Goal: Information Seeking & Learning: Learn about a topic

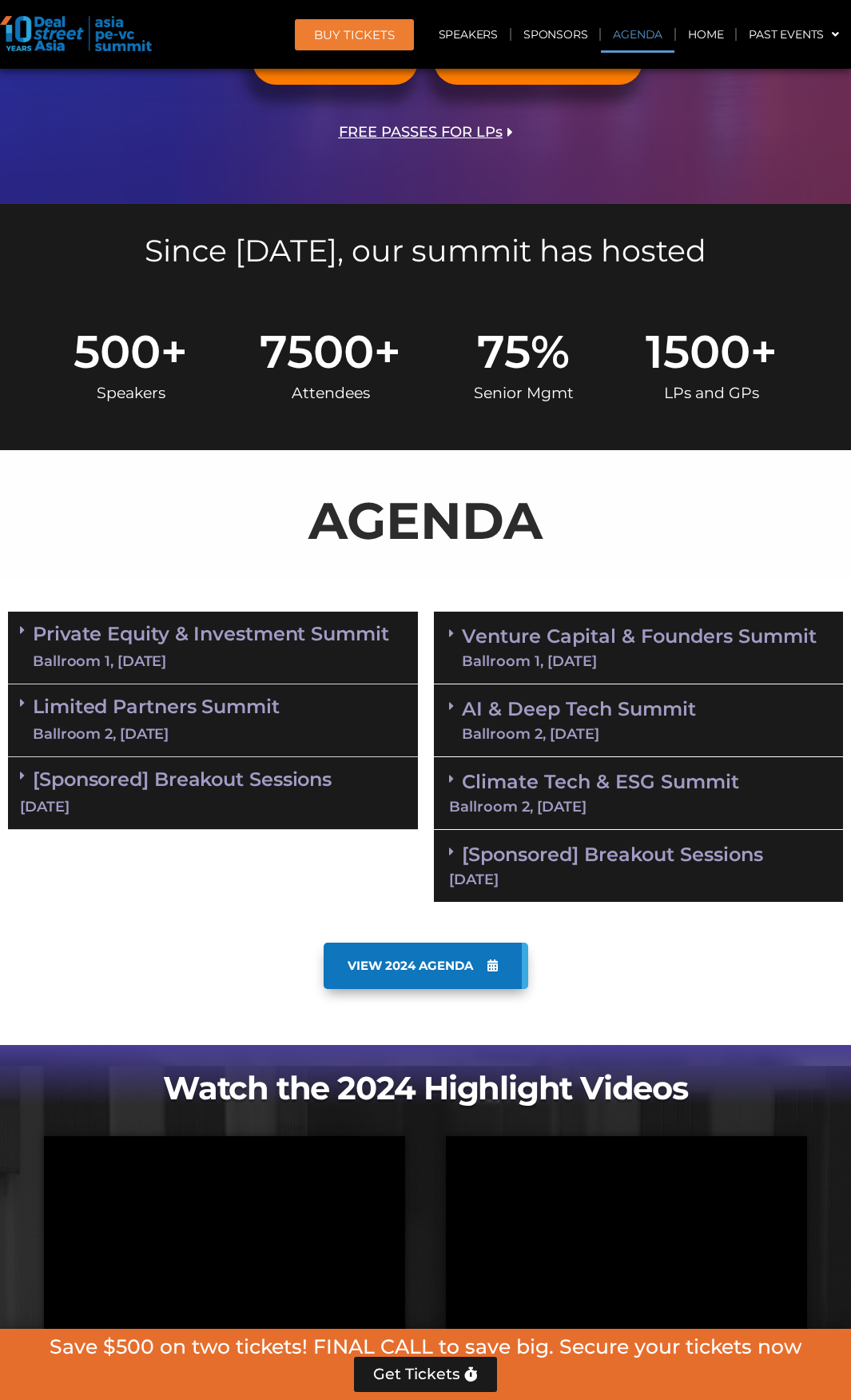
scroll to position [559, 0]
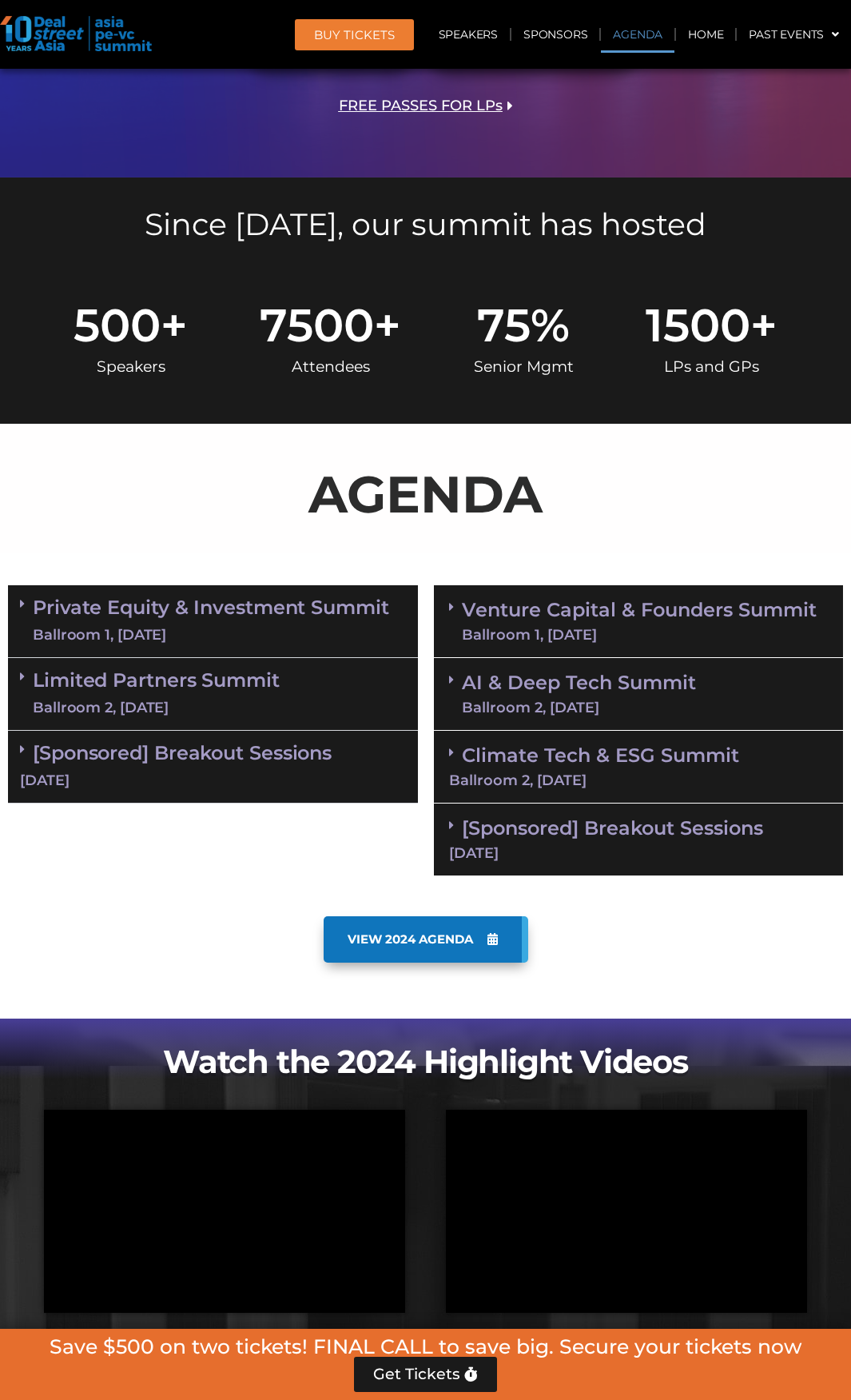
click at [126, 616] on link "Private Equity & Investment Summit Ballroom 1, 10 Sept" at bounding box center [210, 621] width 356 height 48
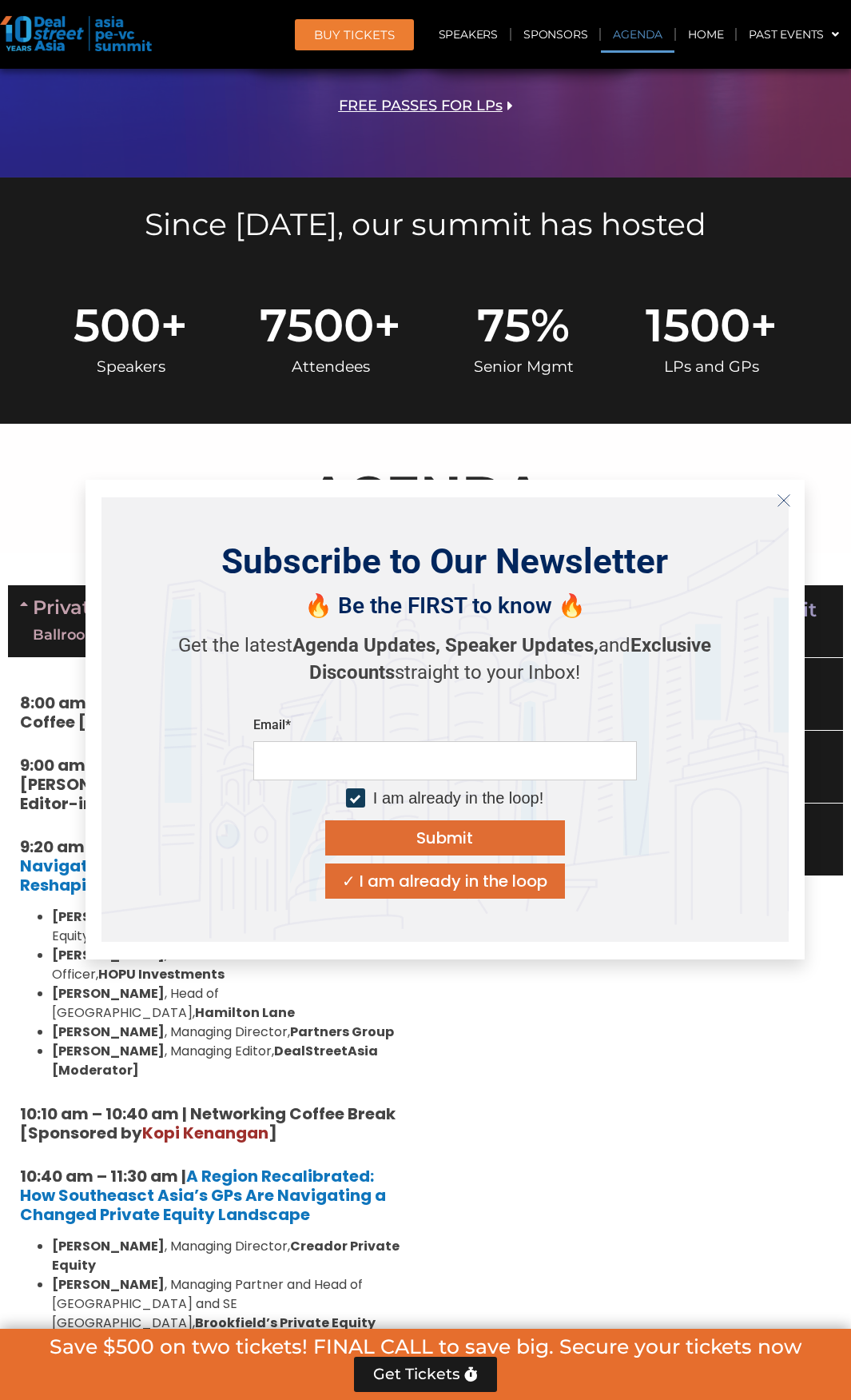
click at [784, 499] on line "Close" at bounding box center [782, 499] width 11 height 11
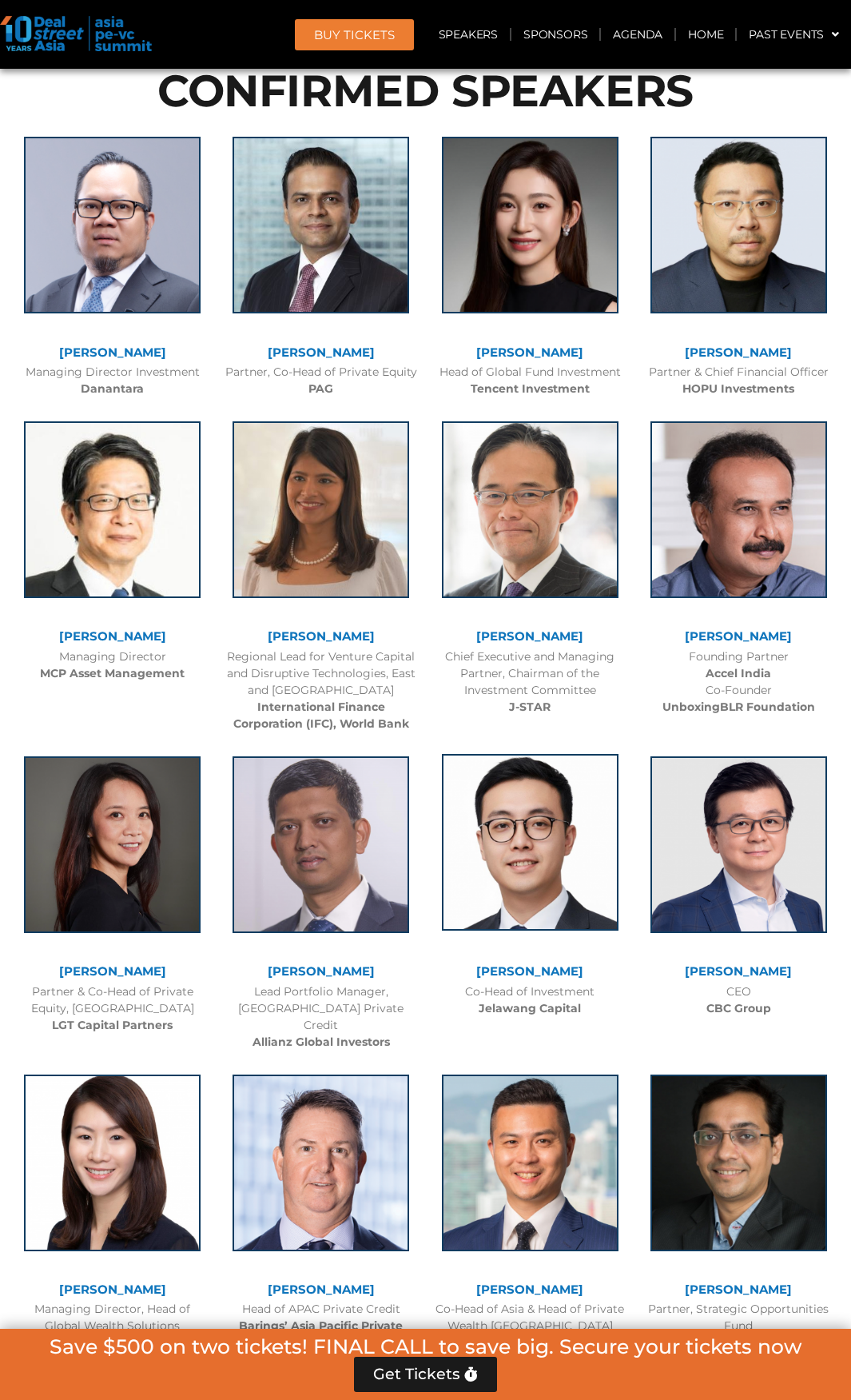
scroll to position [4476, 0]
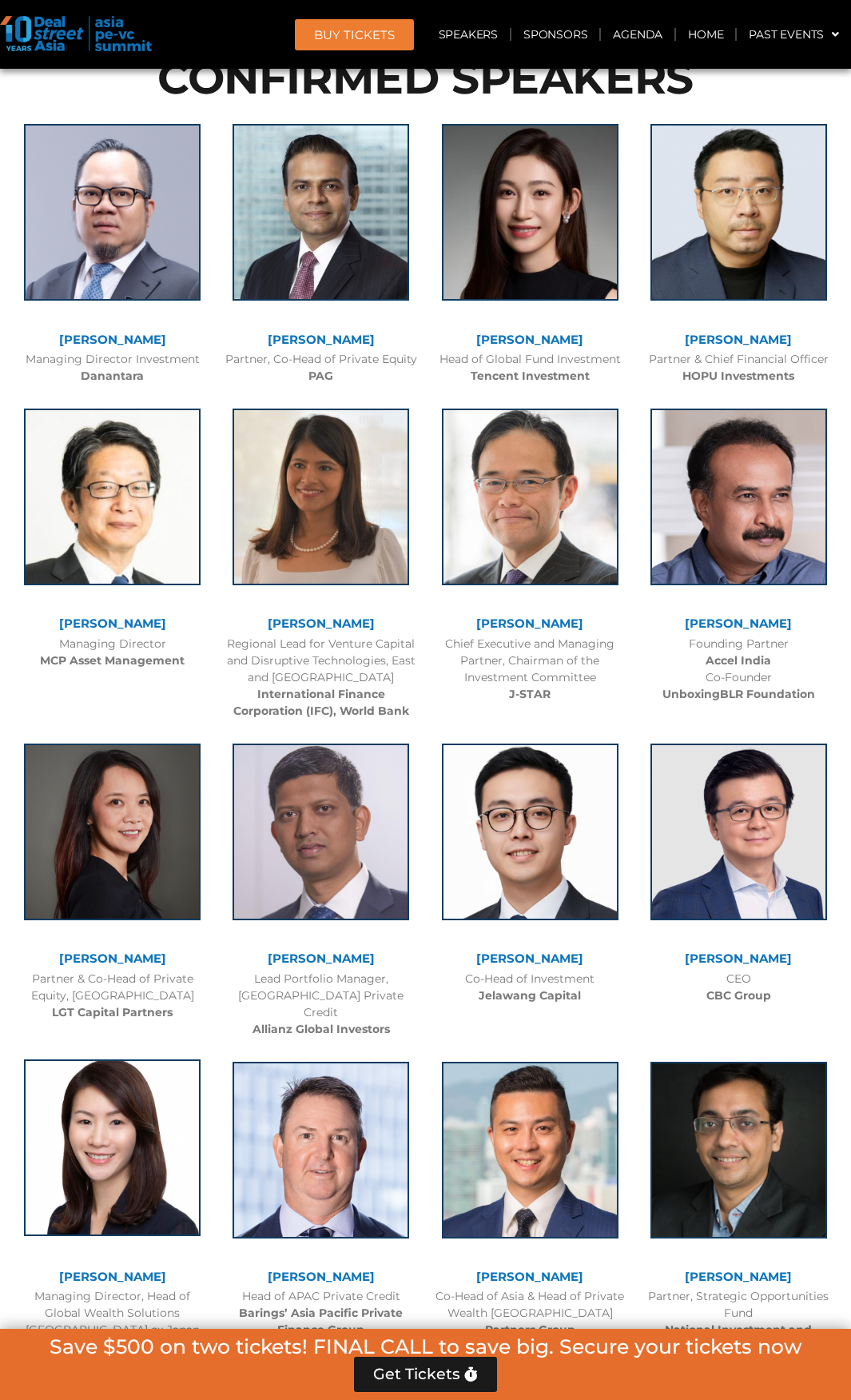
click at [128, 1059] on img at bounding box center [112, 1147] width 177 height 177
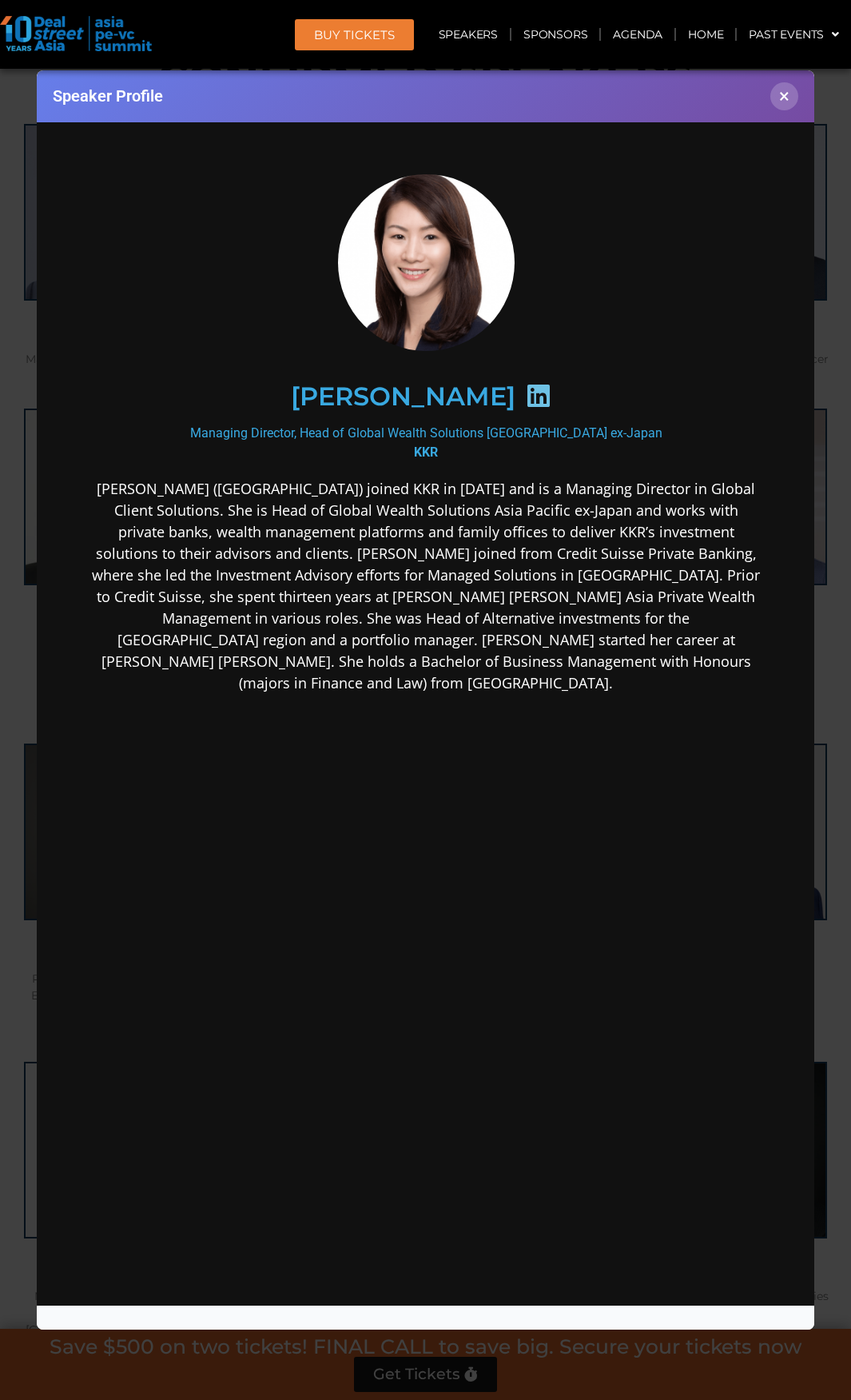
scroll to position [0, 0]
click at [794, 92] on button "×" at bounding box center [784, 97] width 28 height 28
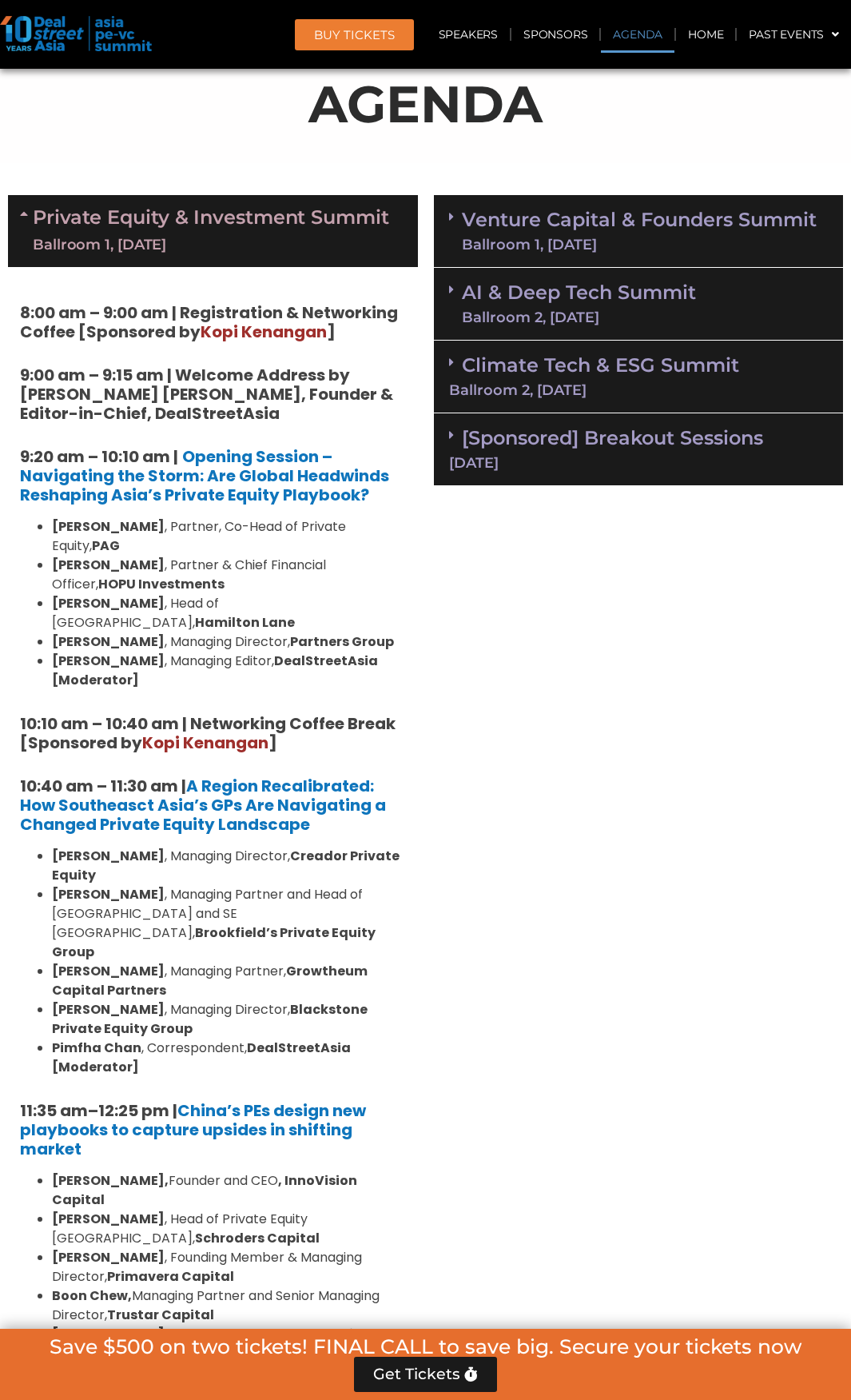
scroll to position [856, 0]
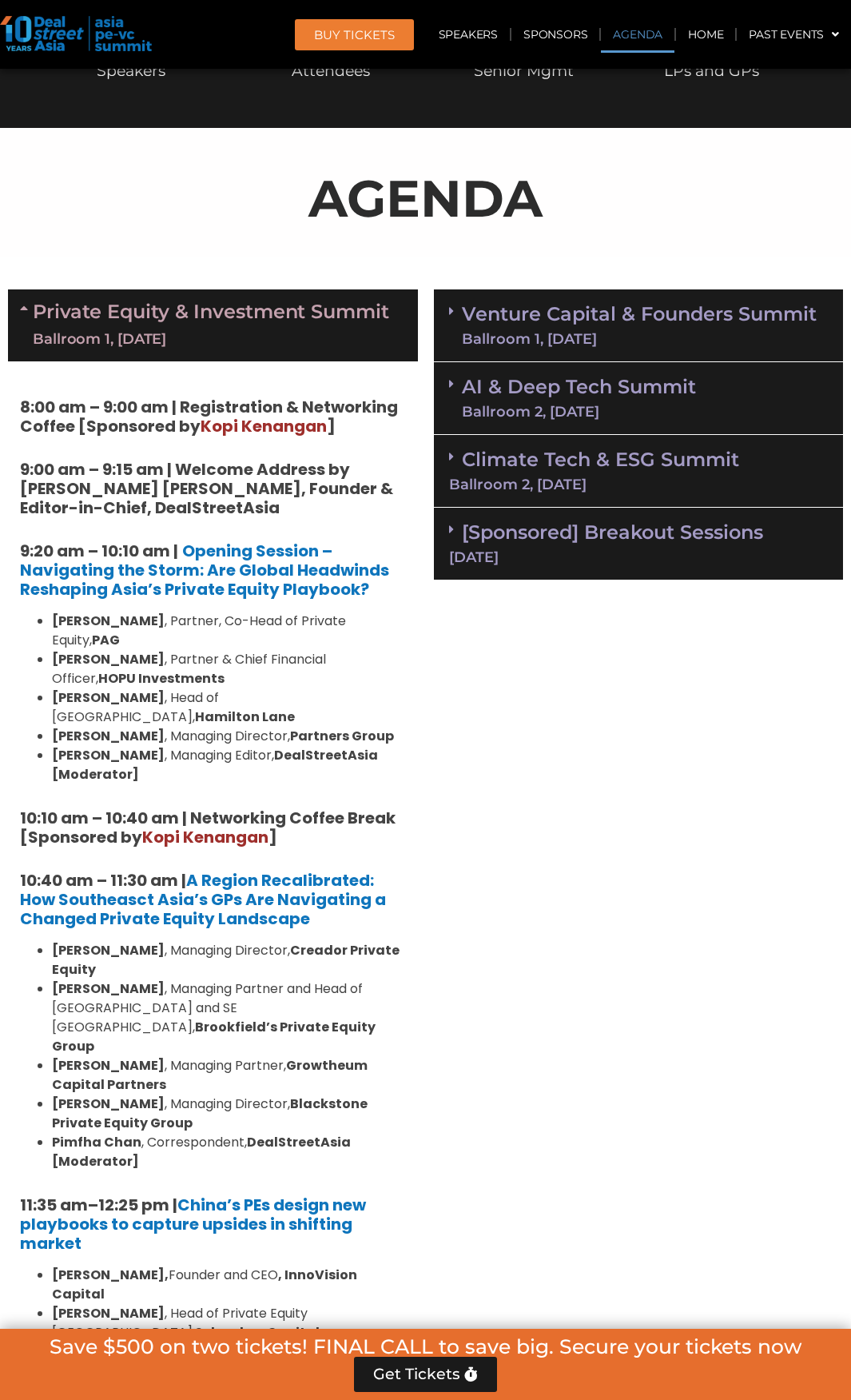
click at [639, 324] on link "Venture Capital & Founders​ Summit Ballroom 1, 11 Sept" at bounding box center [639, 324] width 355 height 41
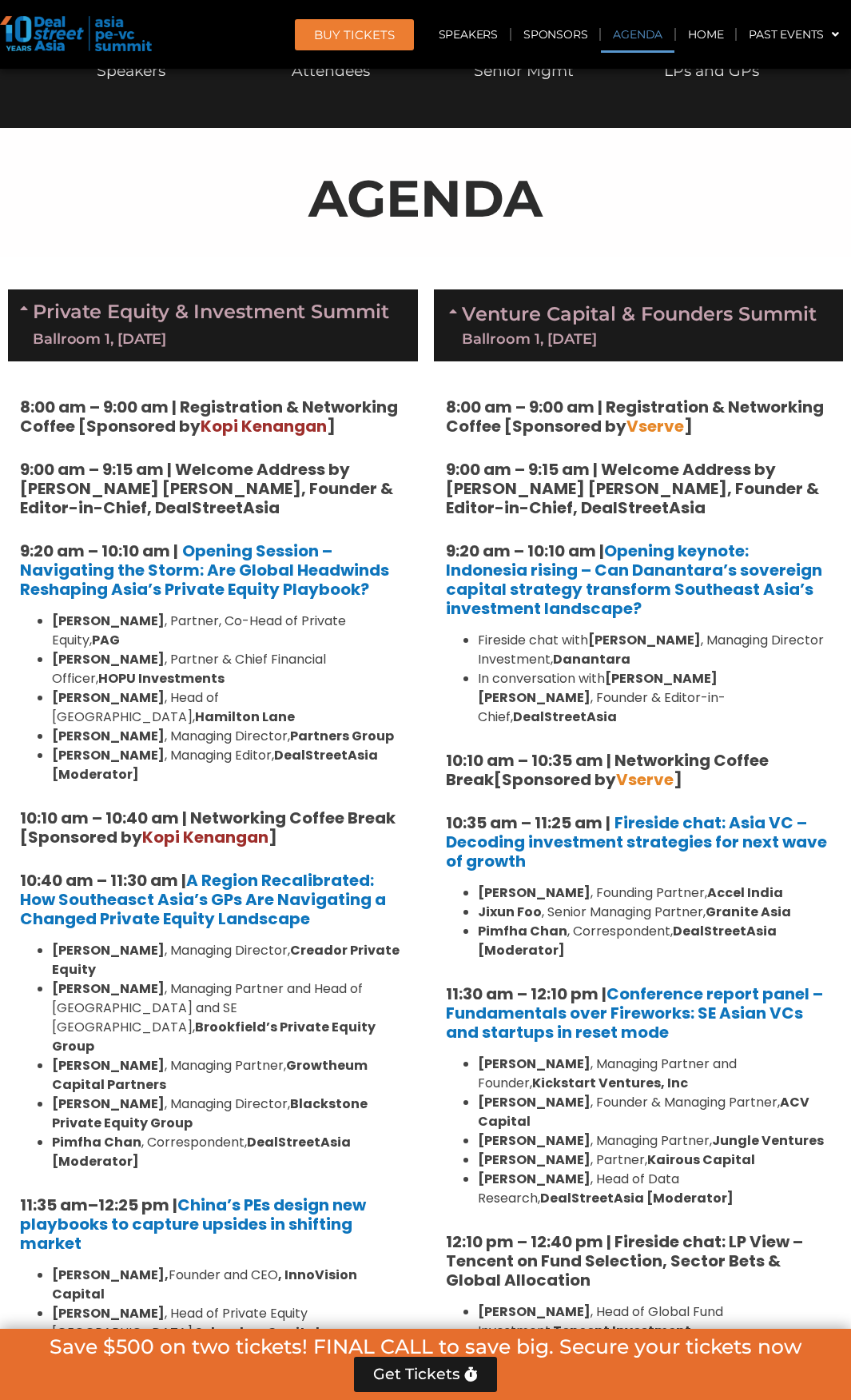
click at [639, 330] on link "Venture Capital & Founders​ Summit Ballroom 1, 11 Sept" at bounding box center [639, 324] width 355 height 41
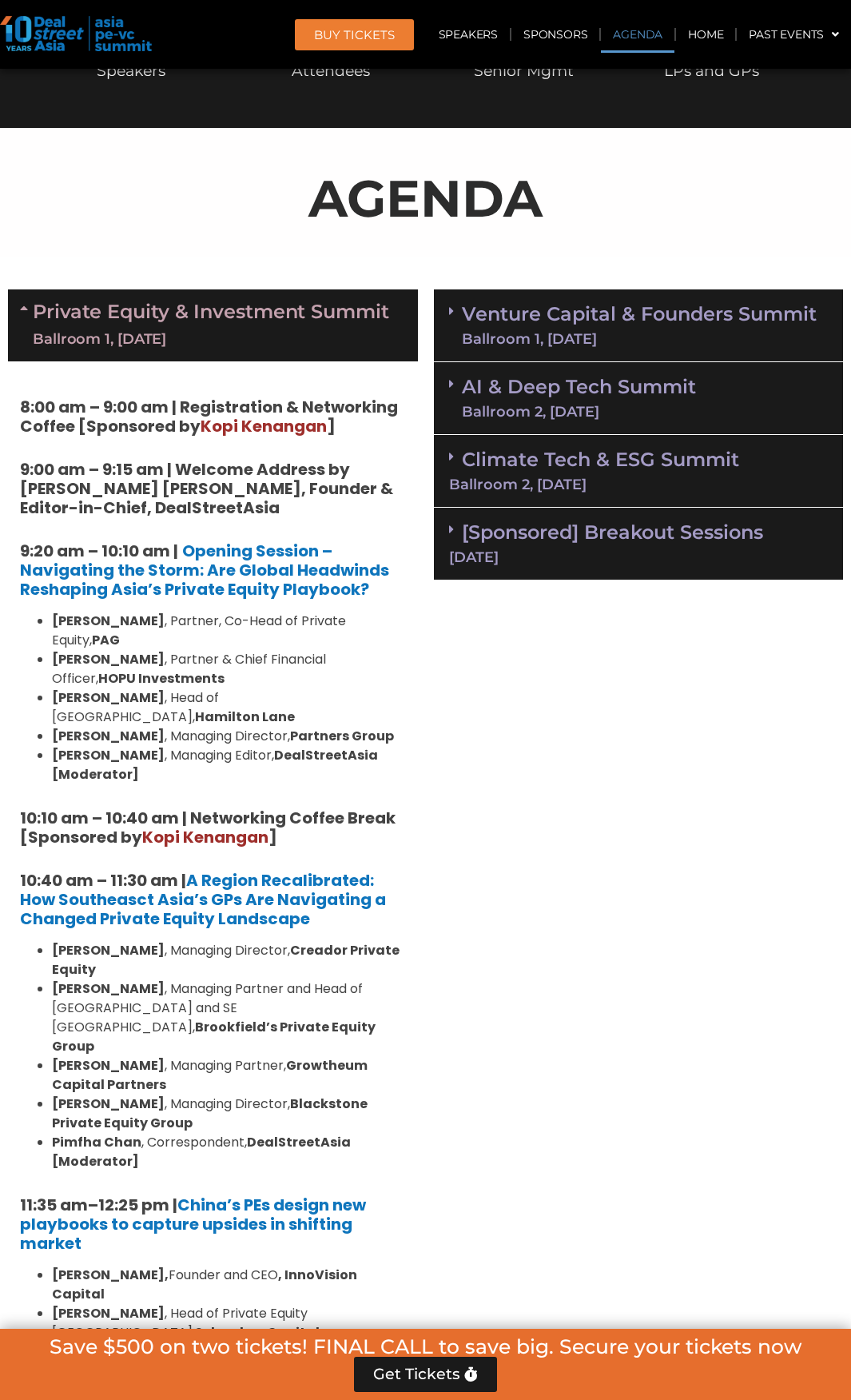
click at [253, 317] on link "Private Equity & Investment Summit Ballroom 1, 10 Sept" at bounding box center [210, 325] width 356 height 48
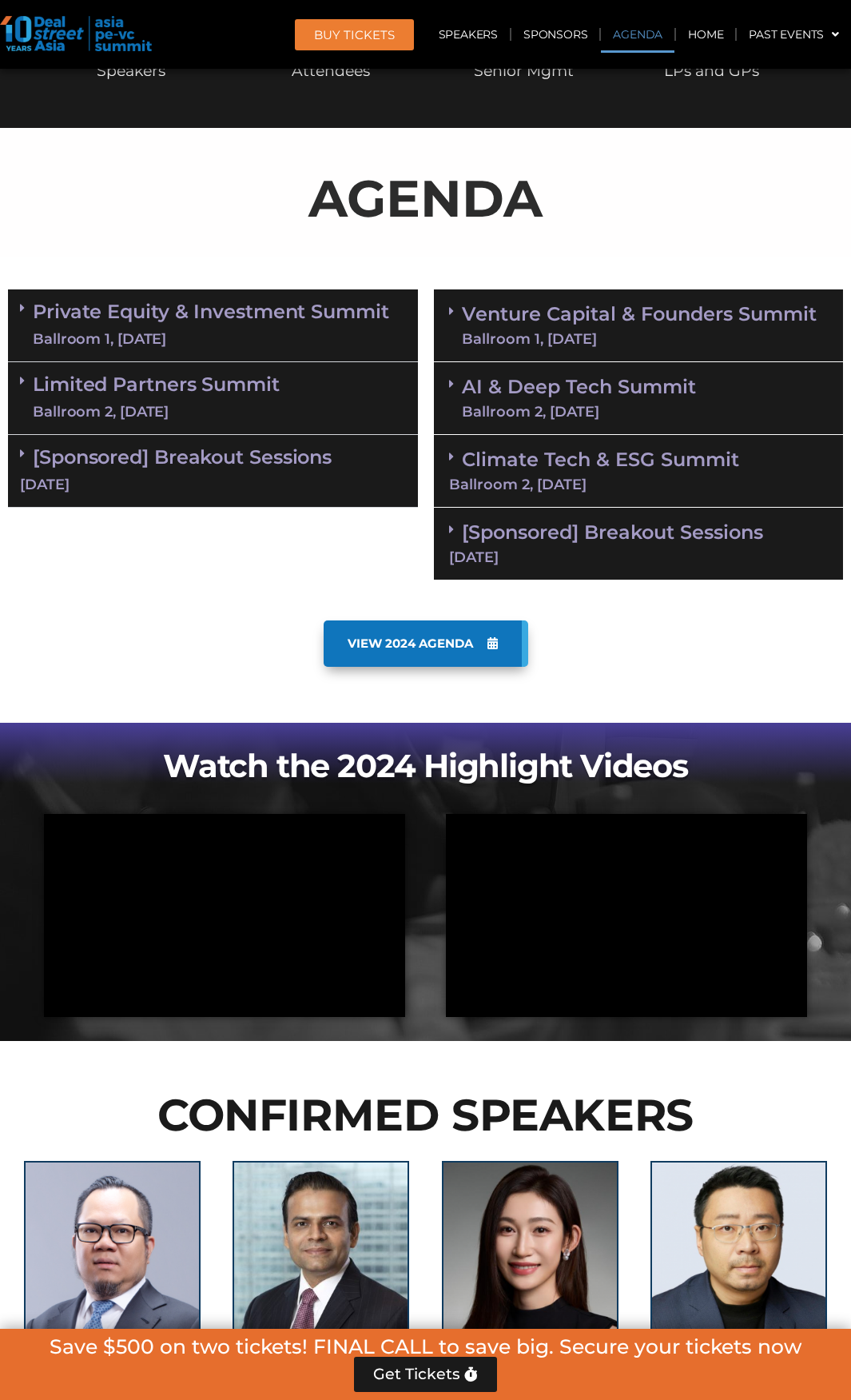
click at [235, 394] on link "Limited Partners Summit Ballroom 2, 10 Sept" at bounding box center [156, 397] width 247 height 48
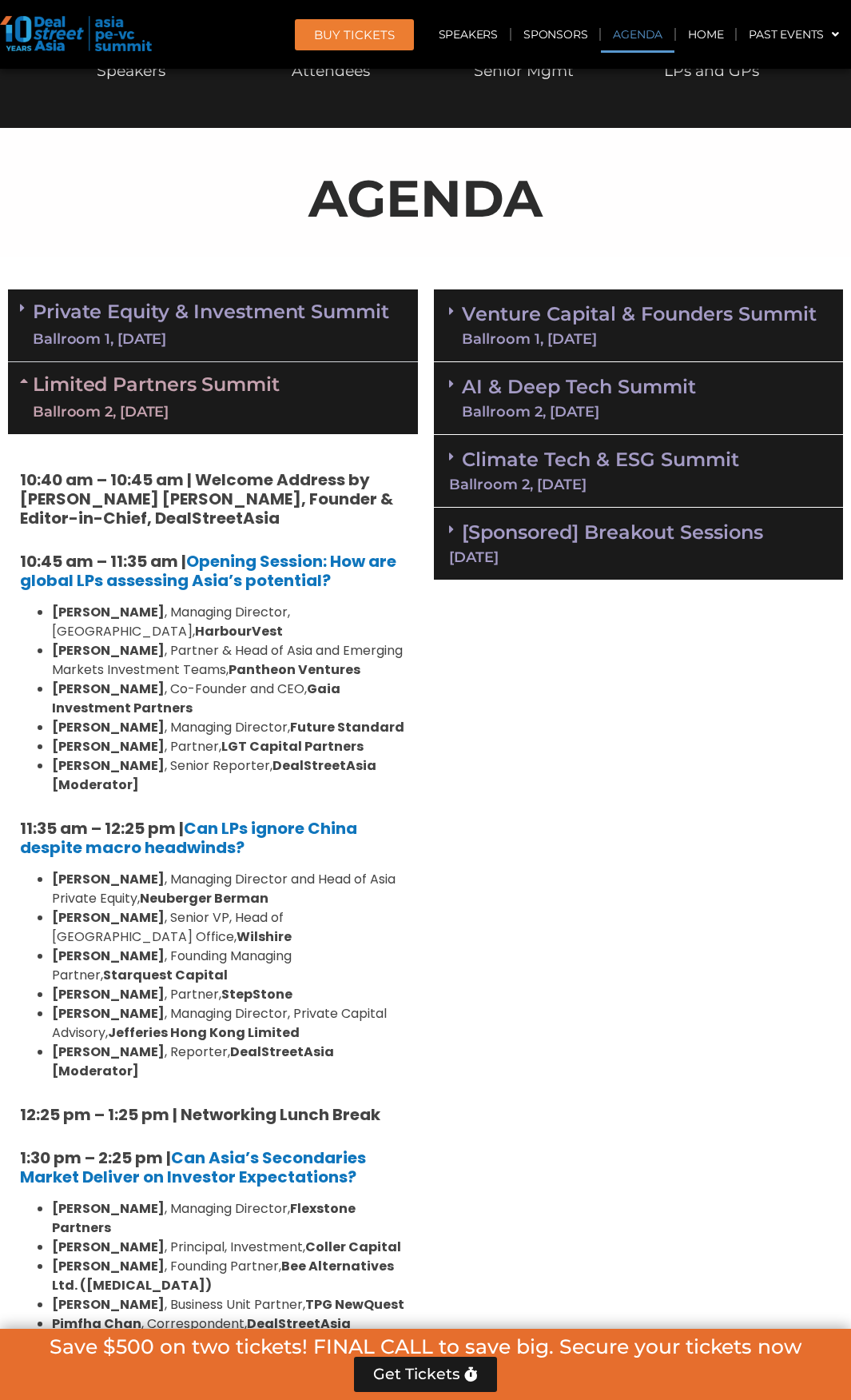
click at [91, 616] on strong "[PERSON_NAME]" at bounding box center [108, 611] width 113 height 18
click at [198, 582] on b "How are global LPs assessing Asia’s potential?" at bounding box center [208, 570] width 376 height 41
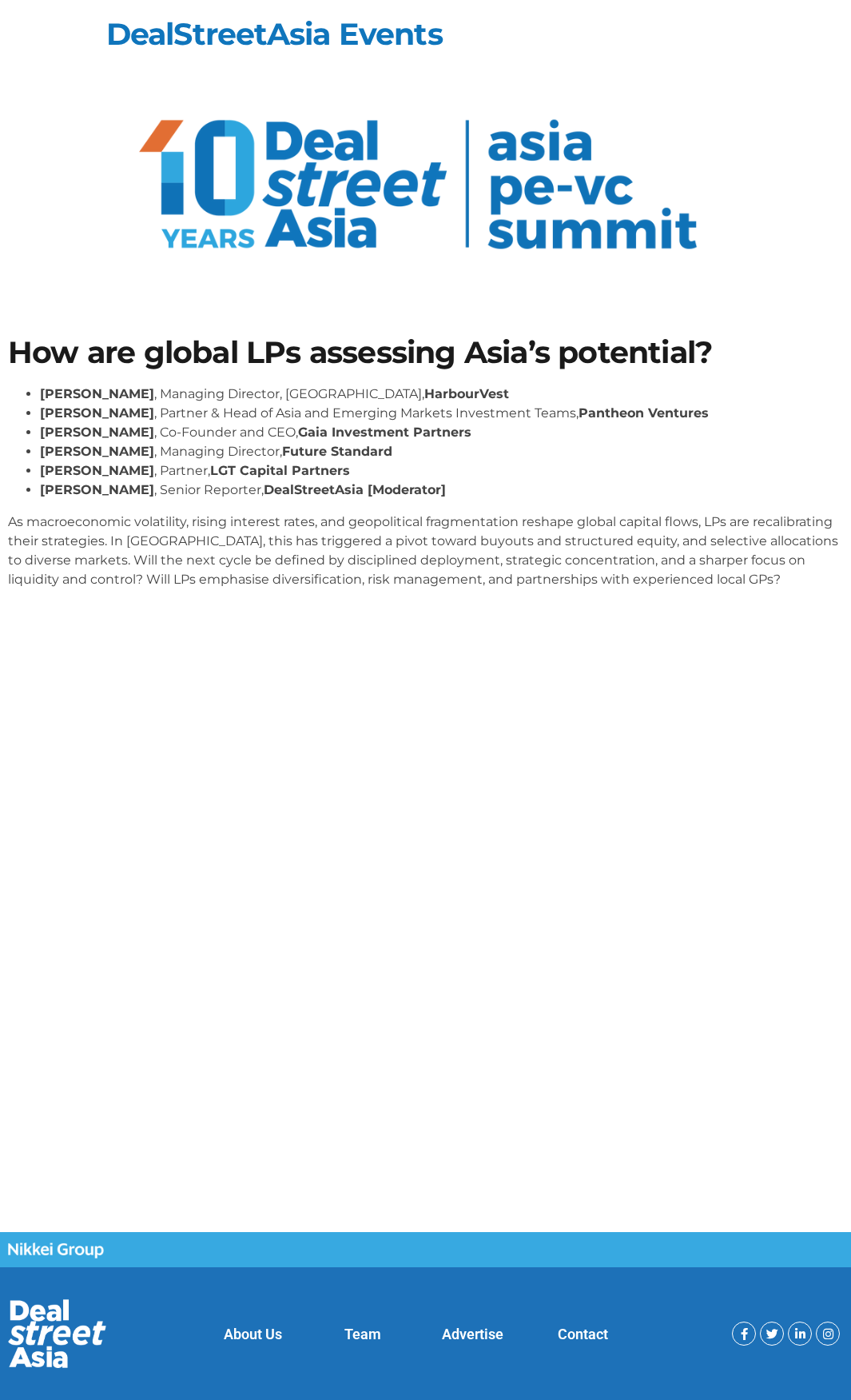
click at [82, 375] on div "How are global LPs assessing Asia’s potential? [PERSON_NAME] , Managing Directo…" at bounding box center [426, 469] width 851 height 280
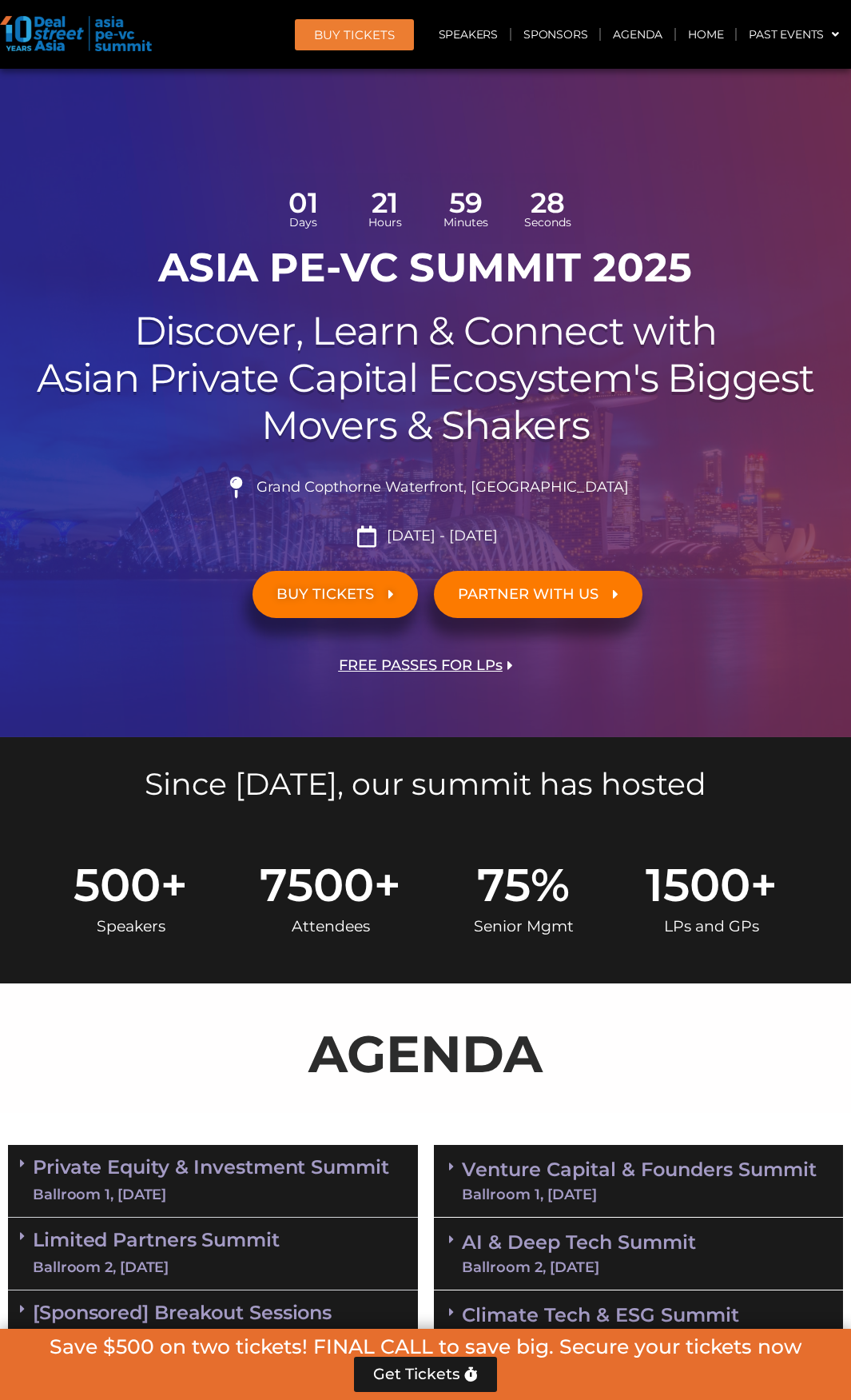
click at [419, 664] on span "FREE PASSES FOR LPs" at bounding box center [420, 665] width 164 height 15
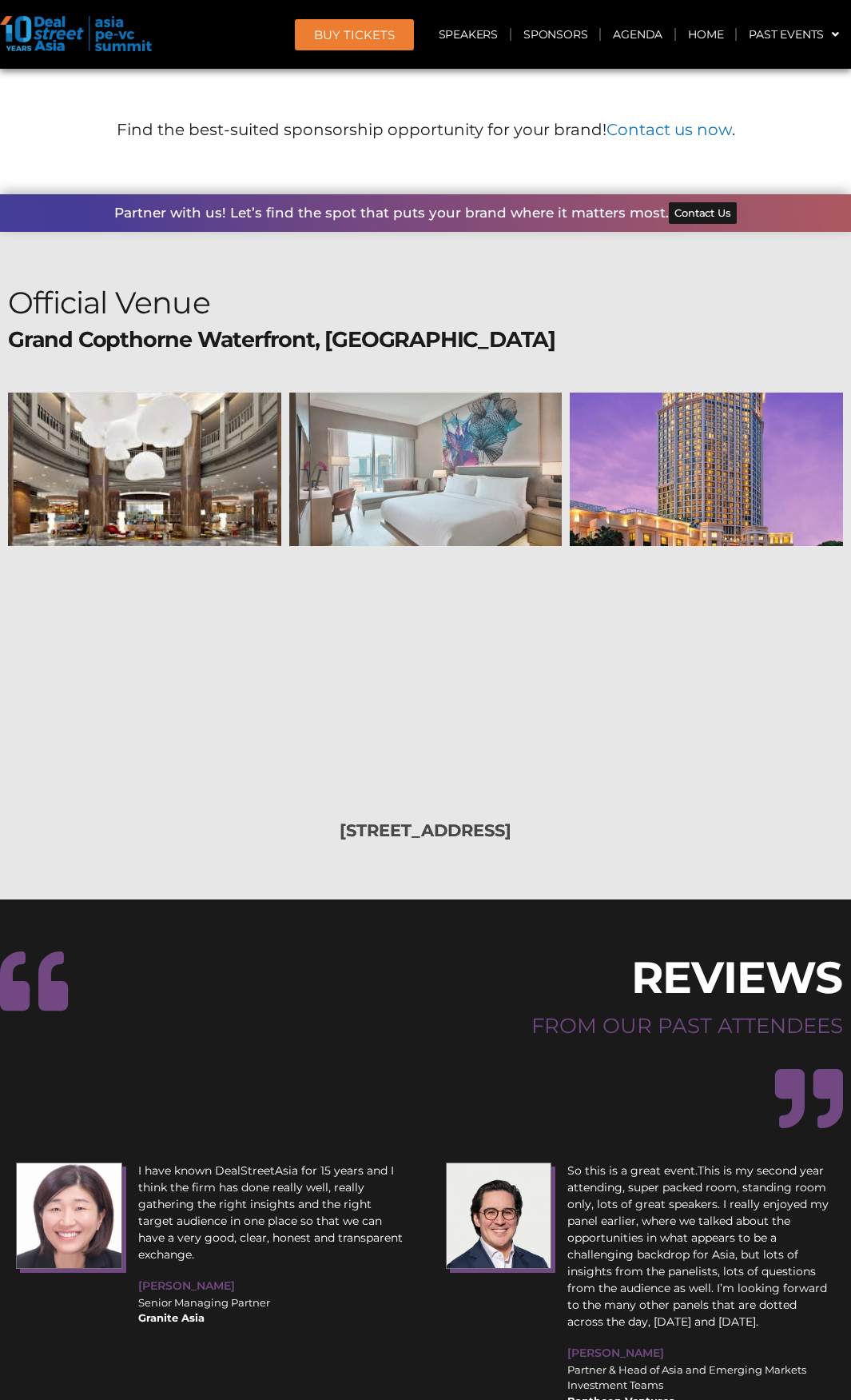
scroll to position [18577, 0]
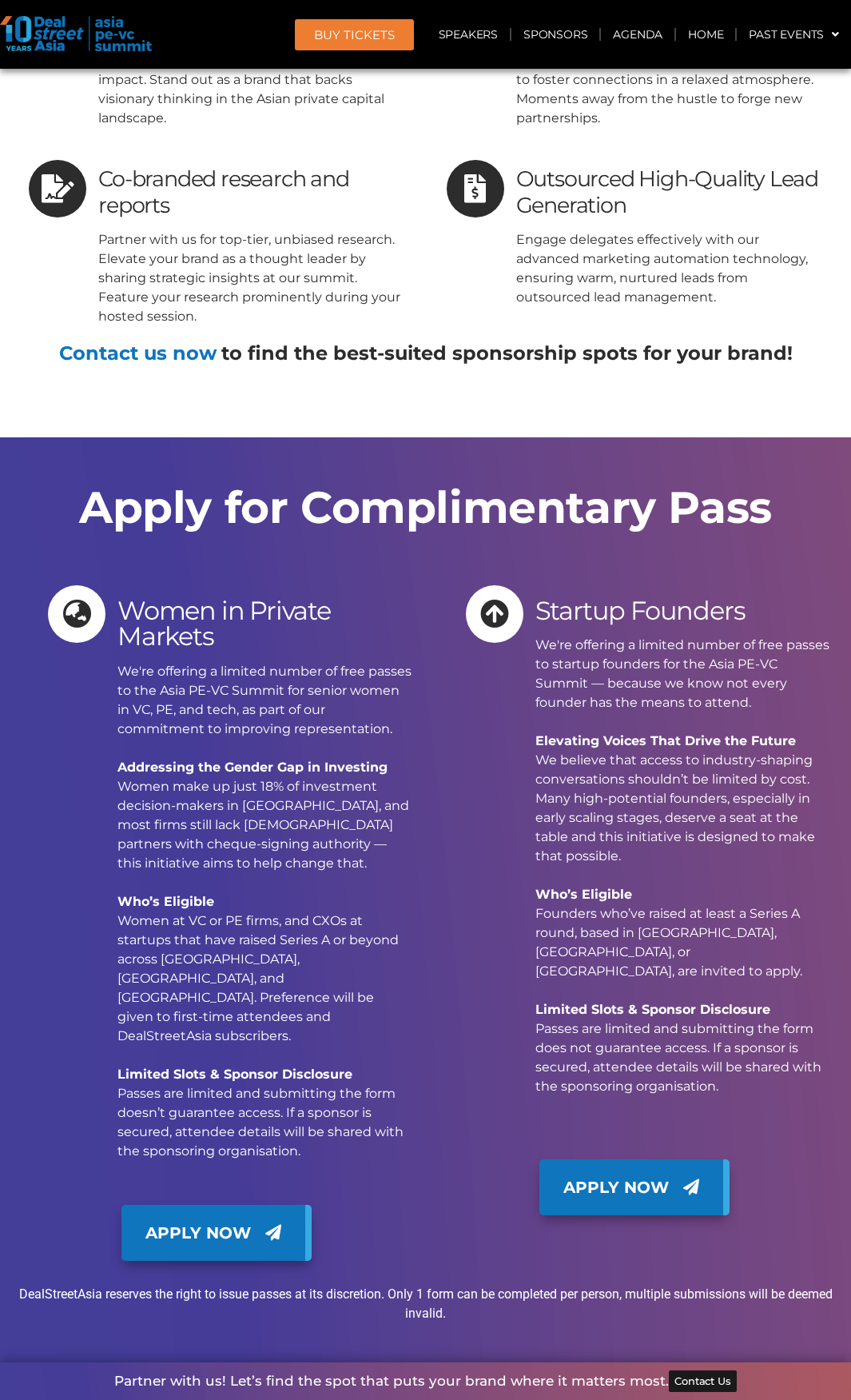
scroll to position [16160, 0]
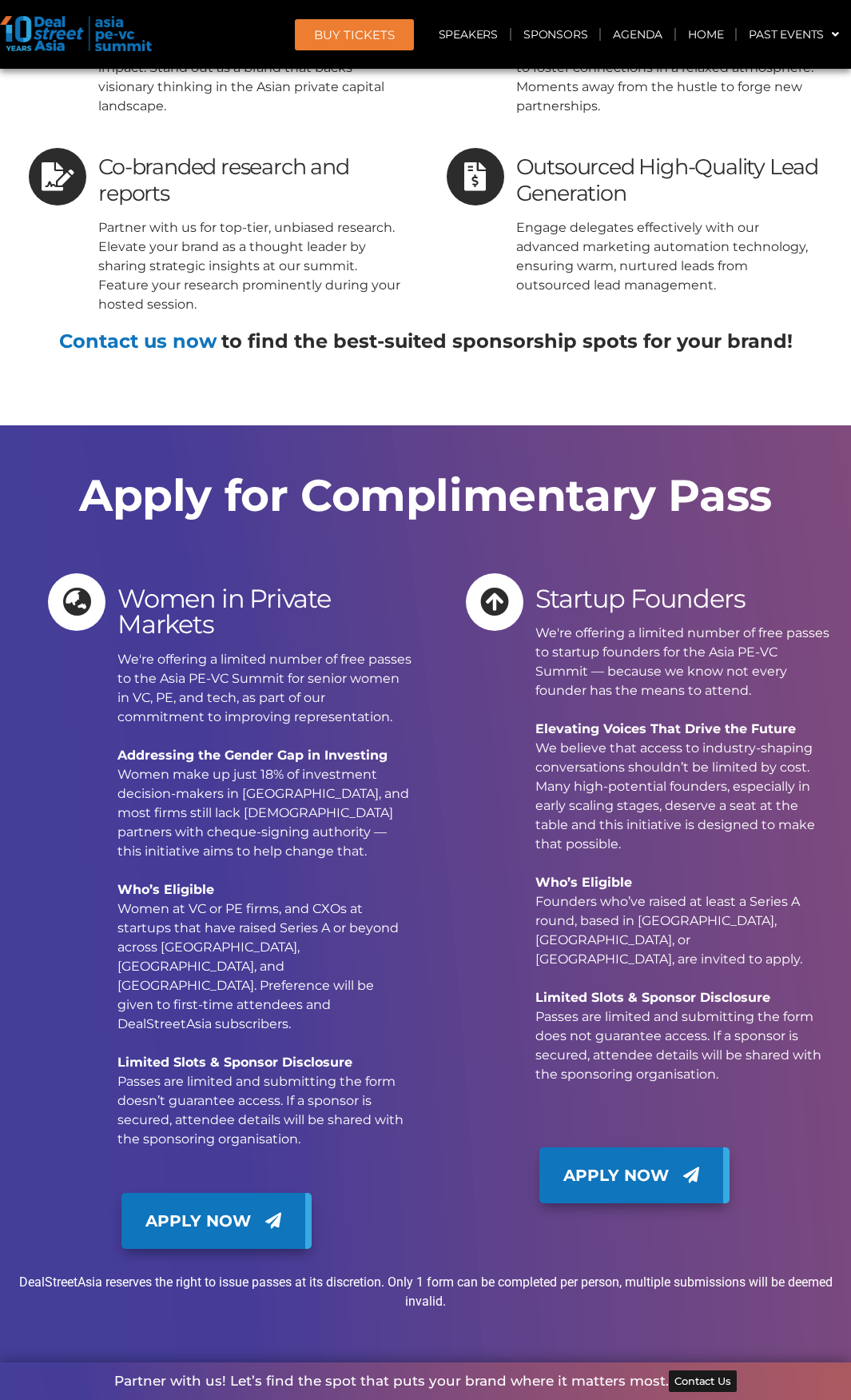
drag, startPoint x: 113, startPoint y: 316, endPoint x: 370, endPoint y: 822, distance: 567.5
click at [370, 822] on div "Women in Private Markets We're offering a limited number of free passes to the …" at bounding box center [230, 861] width 365 height 575
click at [363, 834] on p "We're offering a limited number of free passes to the Asia PE-VC Summit for sen…" at bounding box center [265, 899] width 295 height 499
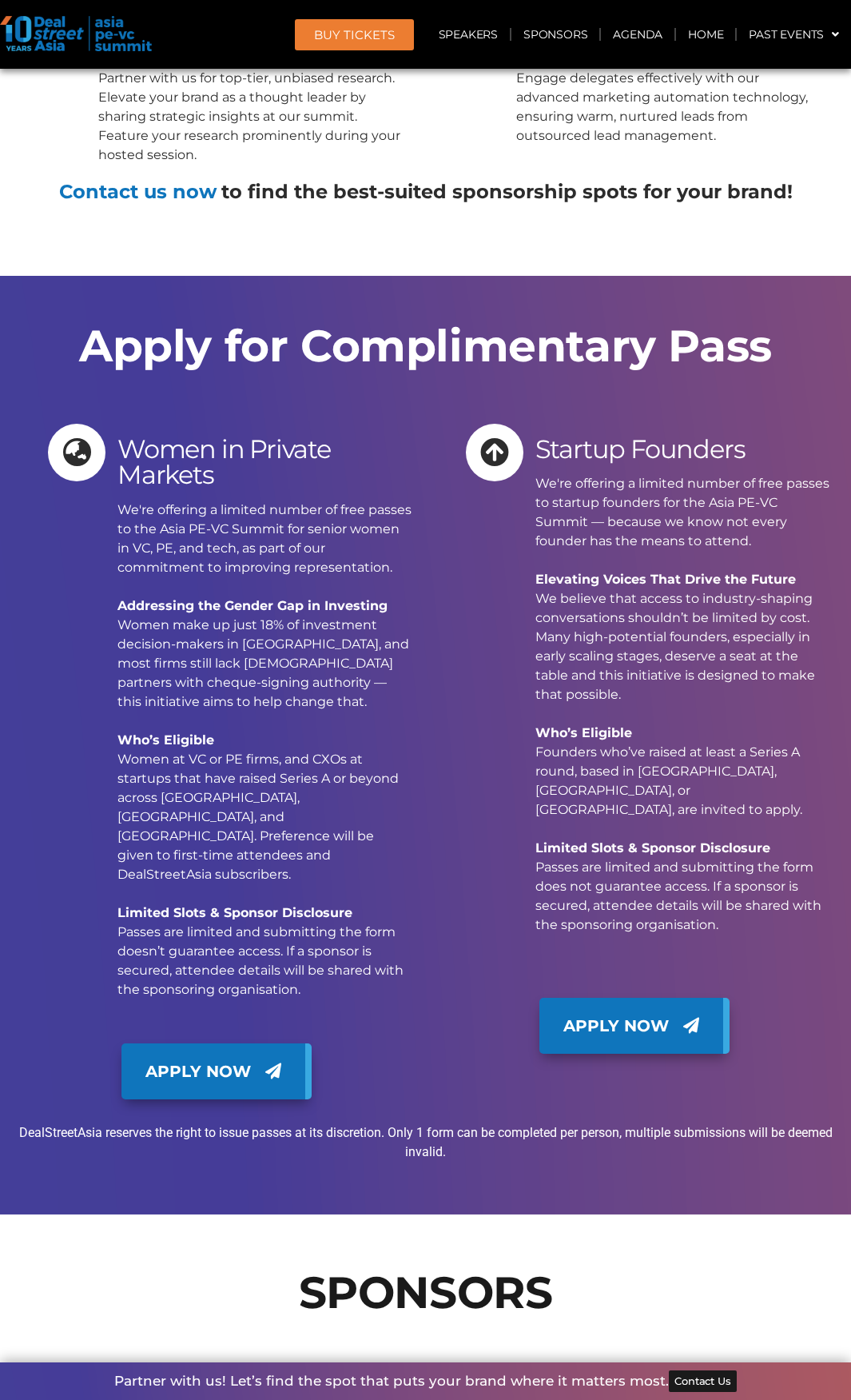
scroll to position [16080, 0]
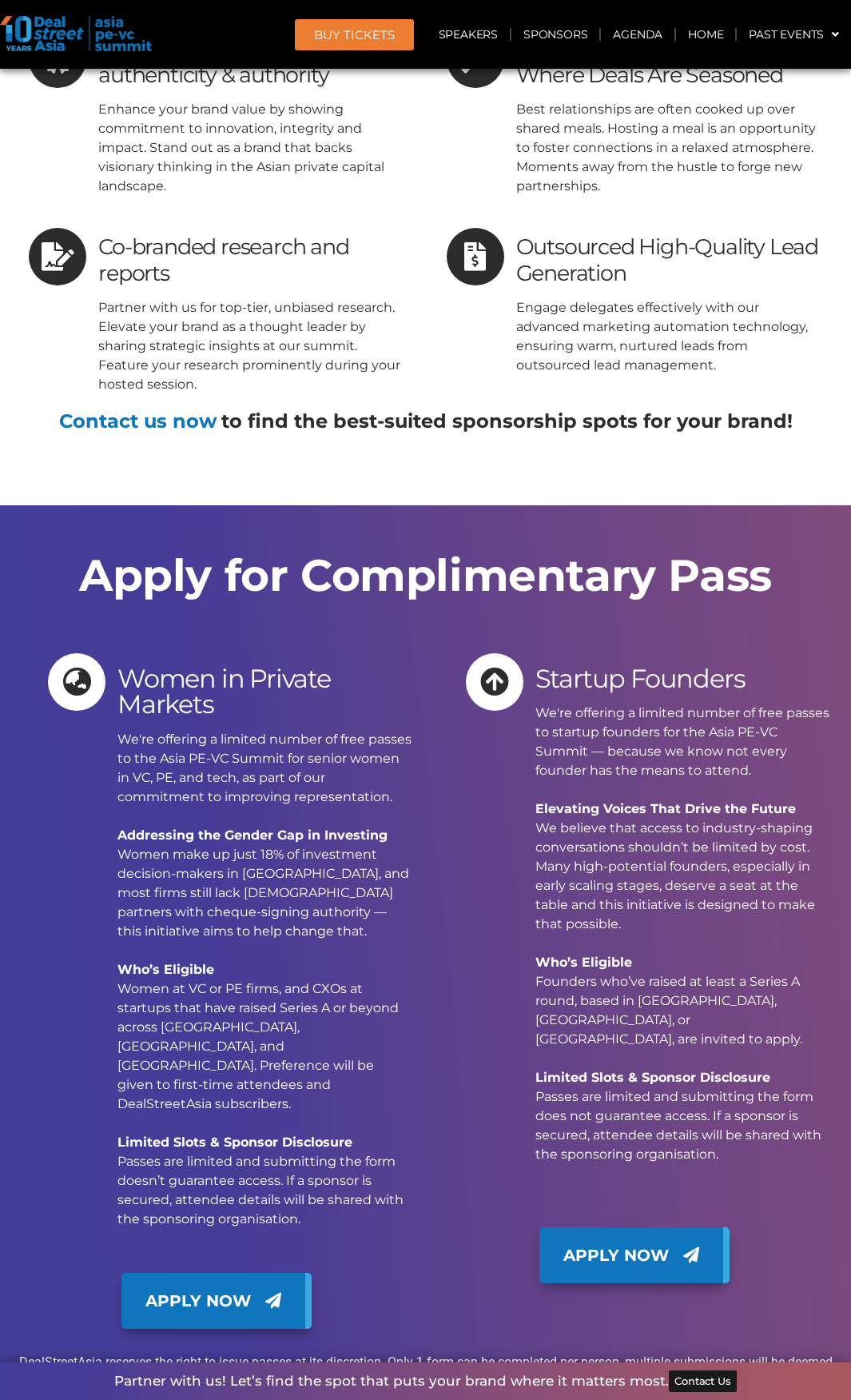
click at [186, 1272] on link "Apply Now" at bounding box center [216, 1301] width 190 height 56
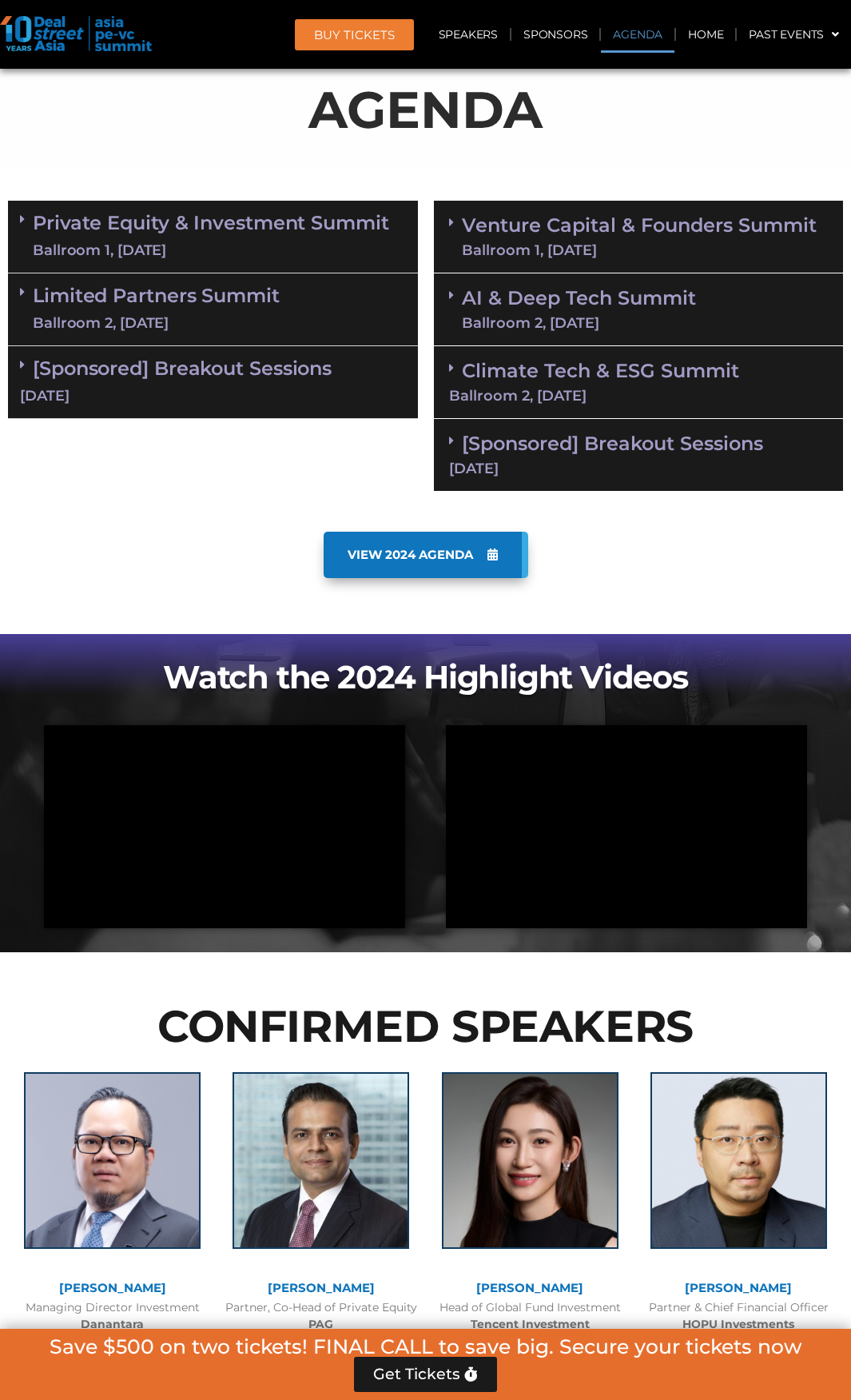
scroll to position [521, 0]
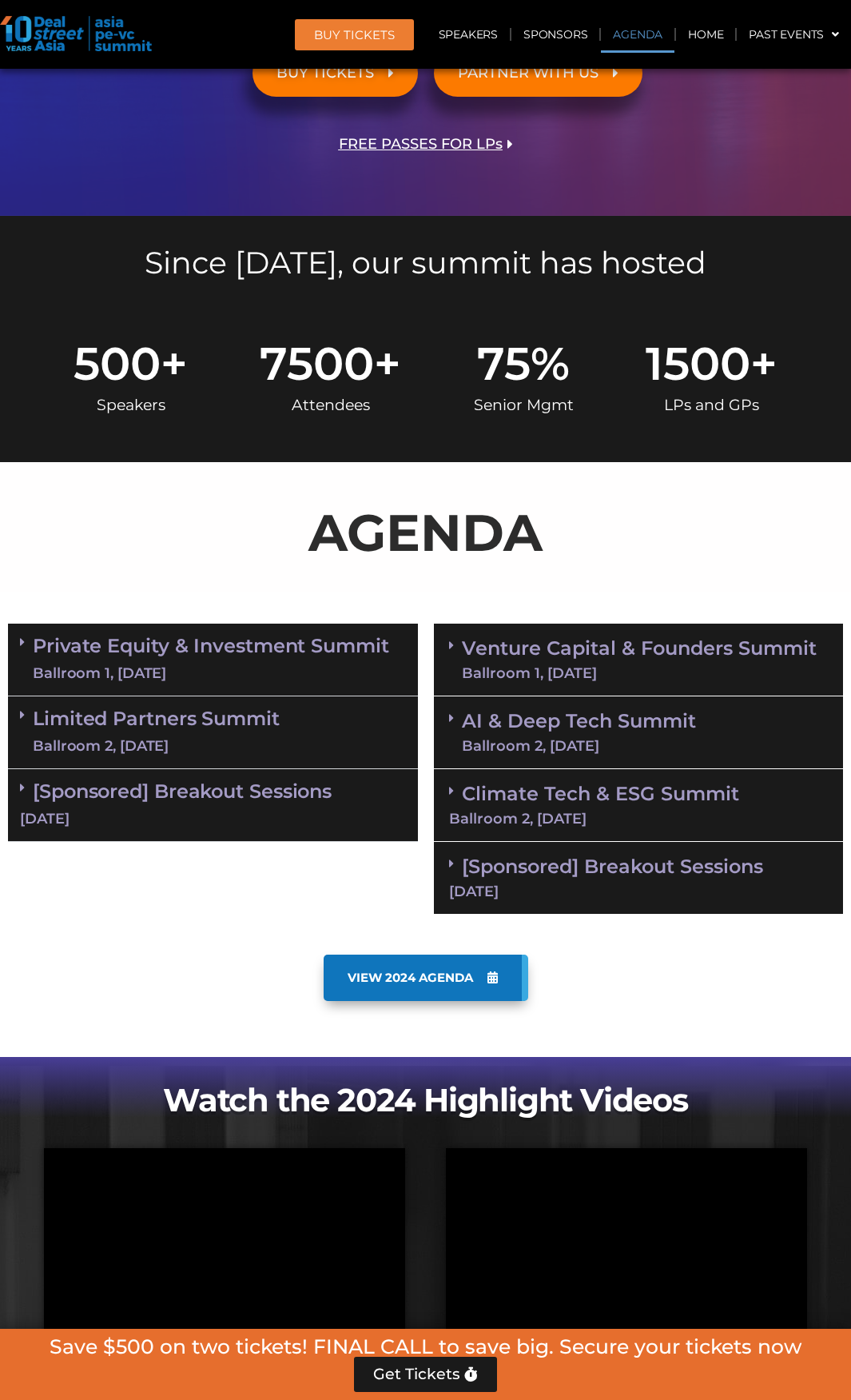
click at [208, 642] on link "Private Equity & Investment Summit Ballroom 1, 10 Sept" at bounding box center [210, 660] width 356 height 48
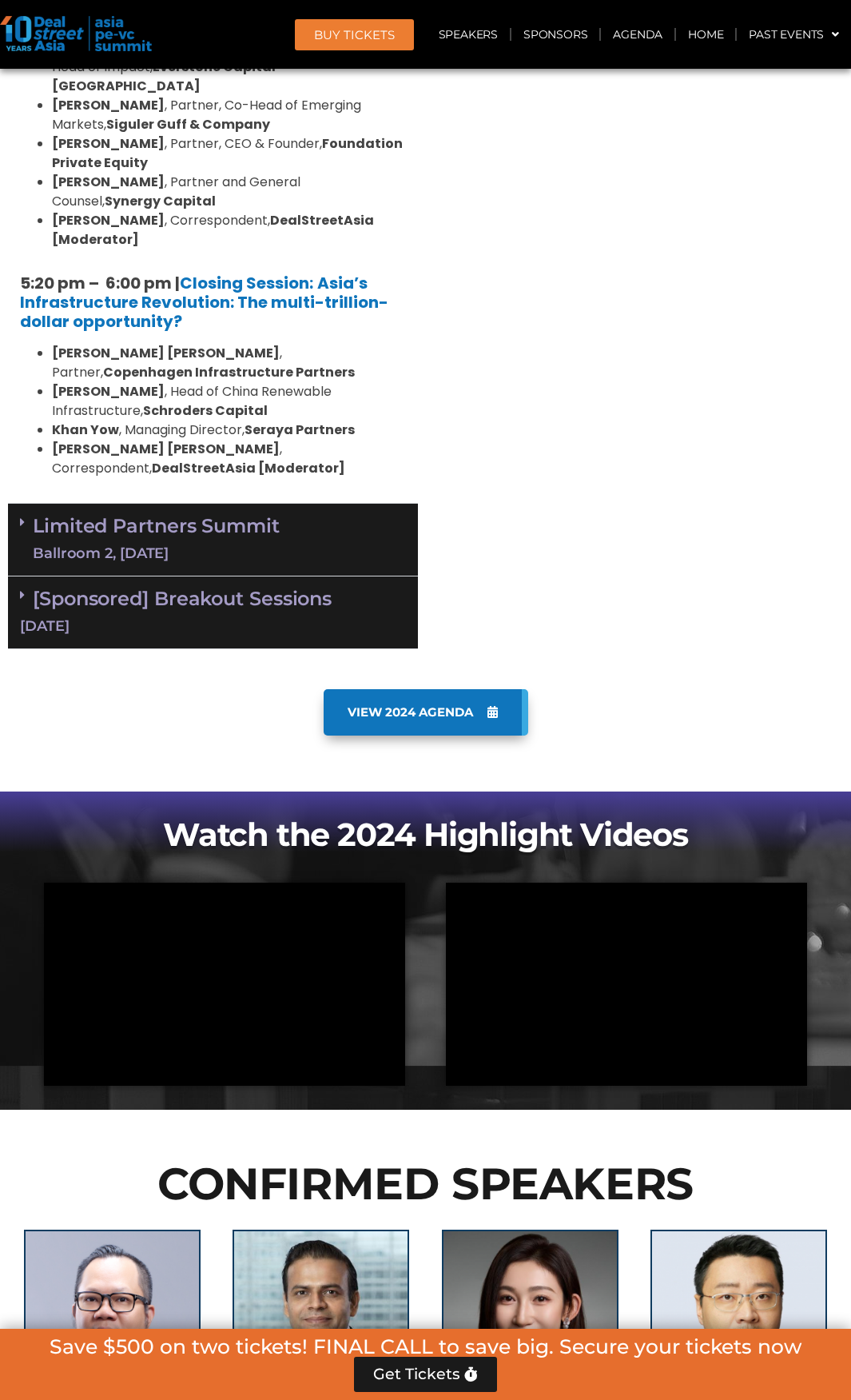
scroll to position [3479, 0]
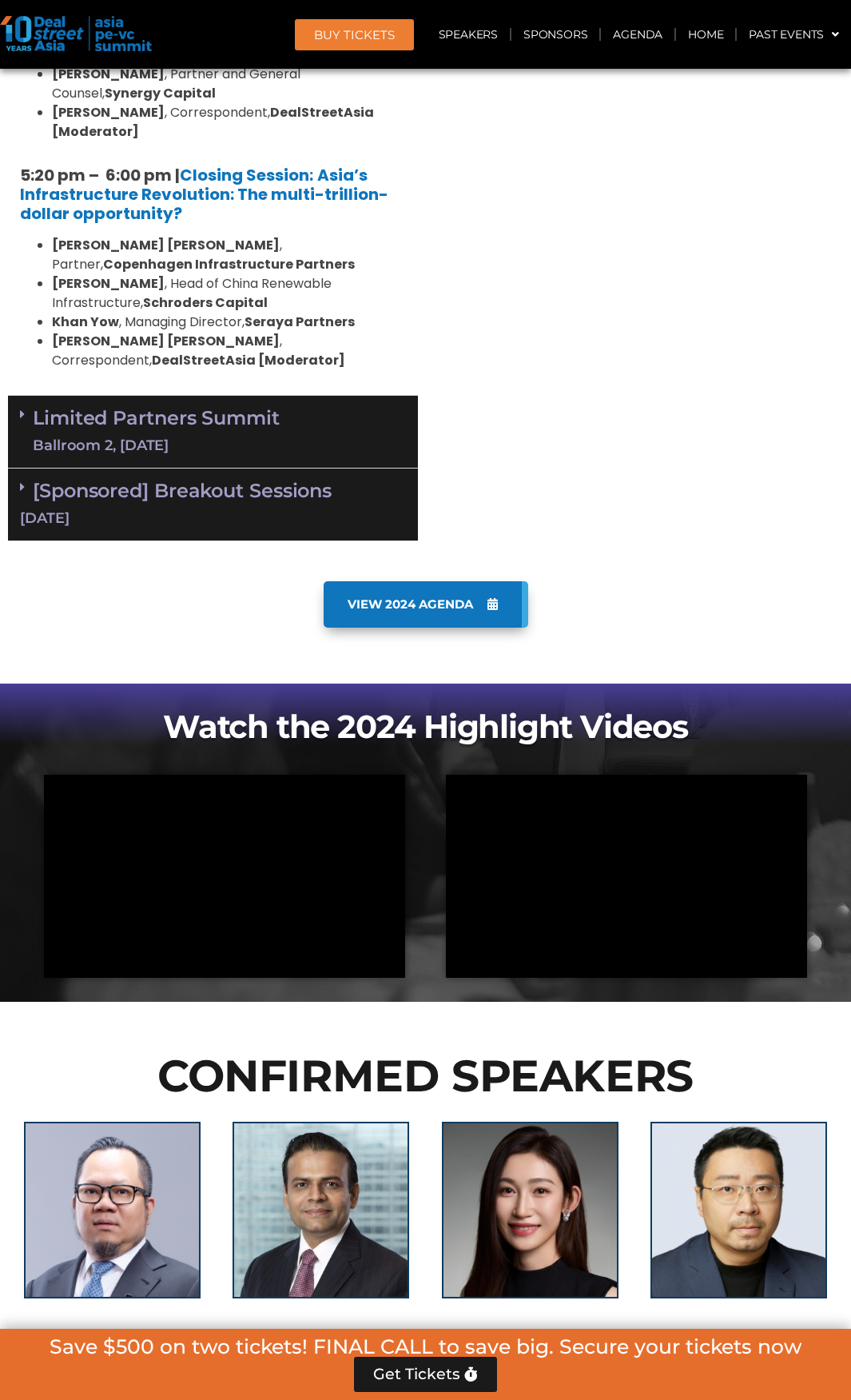
click at [220, 435] on div "Ballroom 2, 10 Sept" at bounding box center [156, 445] width 247 height 20
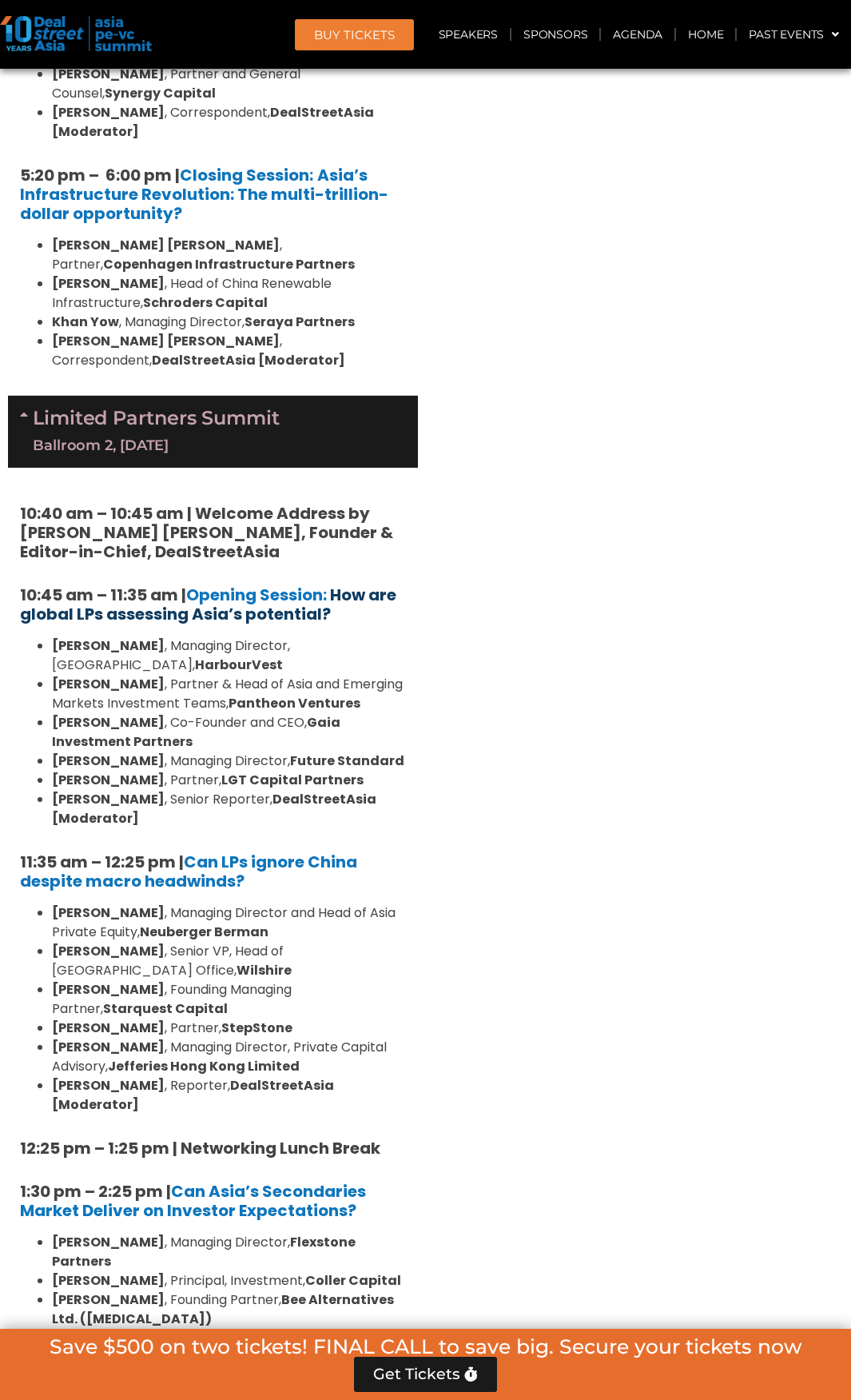
click at [291, 584] on b "How are global LPs assessing Asia’s potential?" at bounding box center [208, 604] width 376 height 41
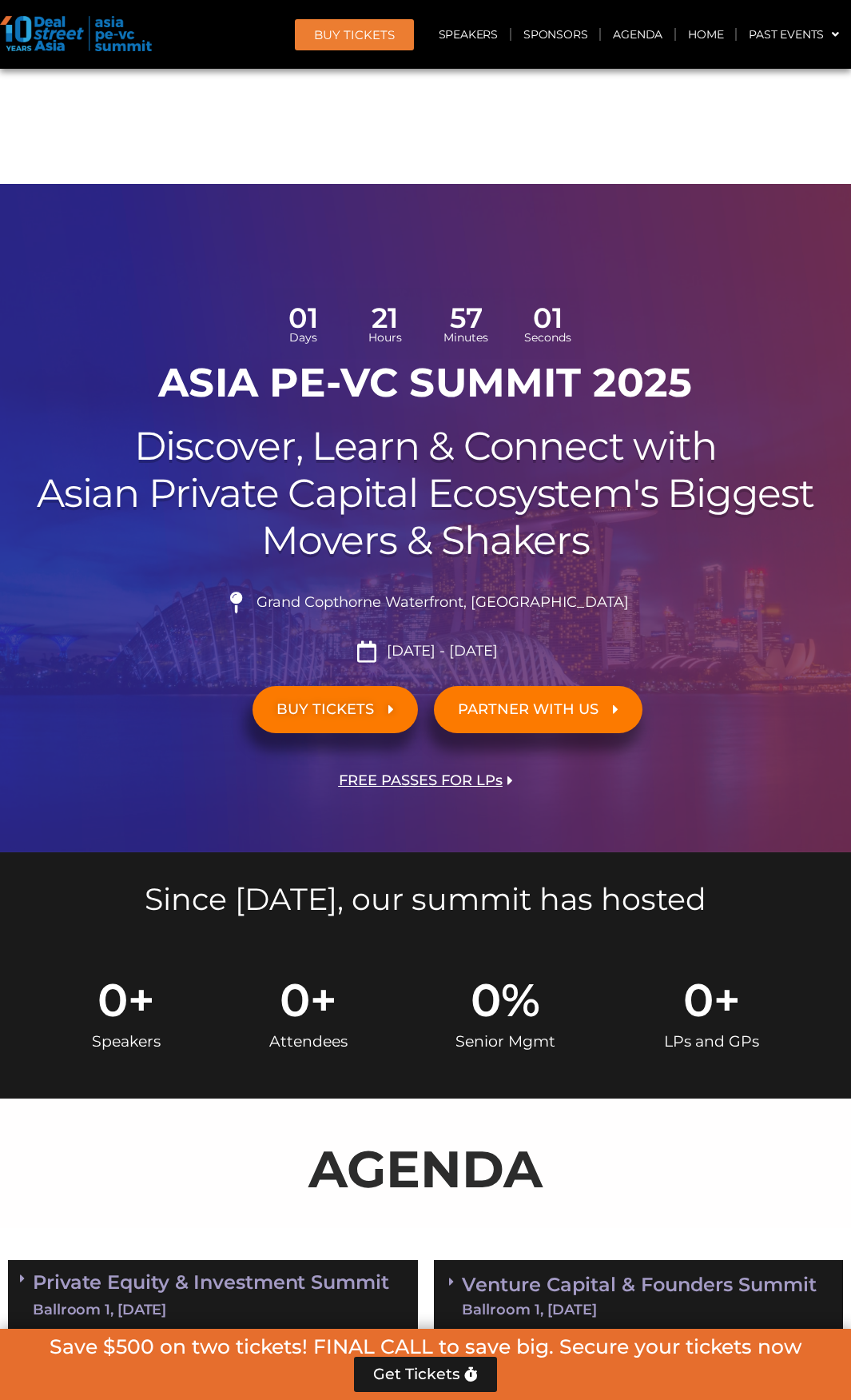
scroll to position [3507, 0]
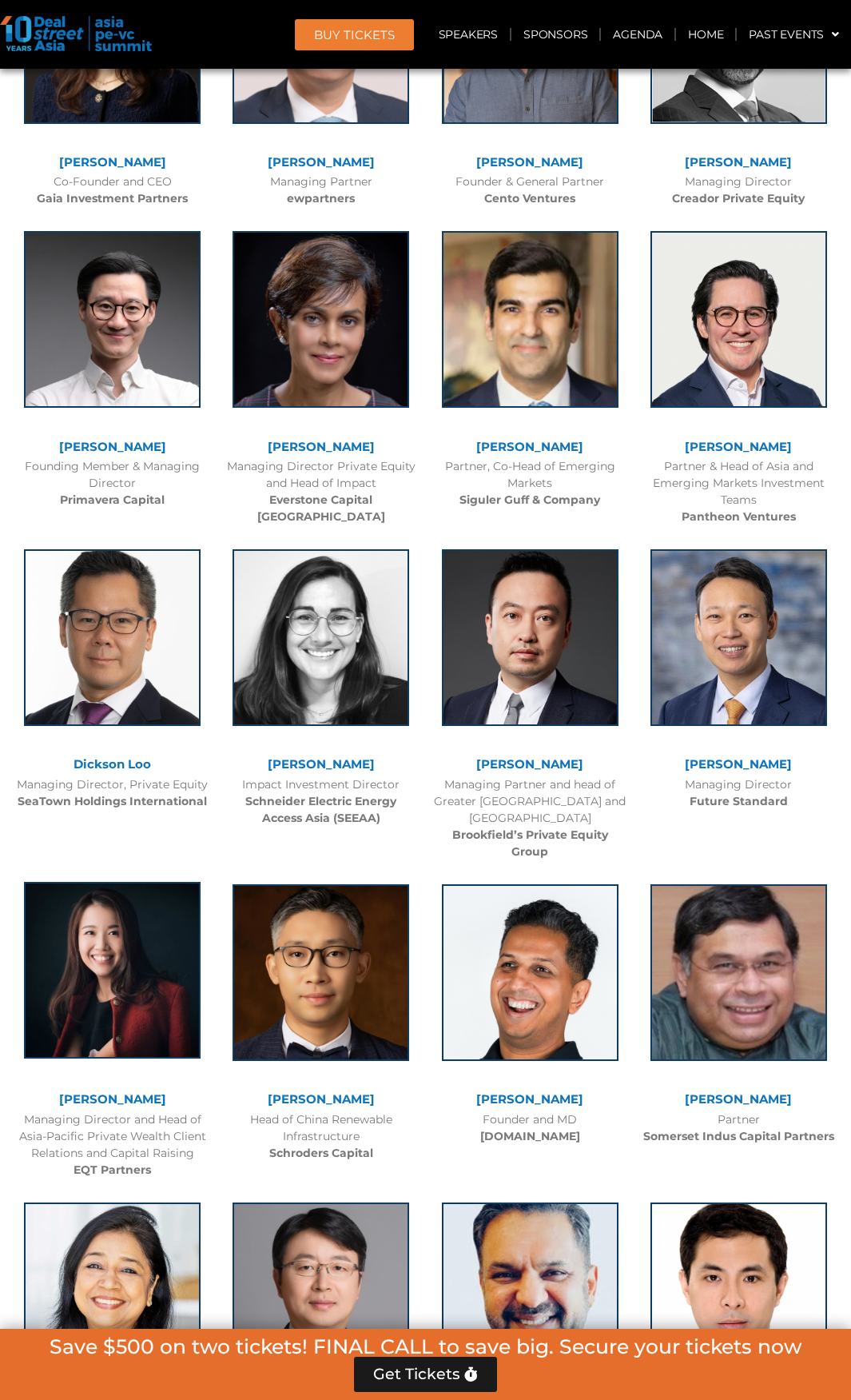
click at [93, 921] on img at bounding box center [112, 970] width 177 height 177
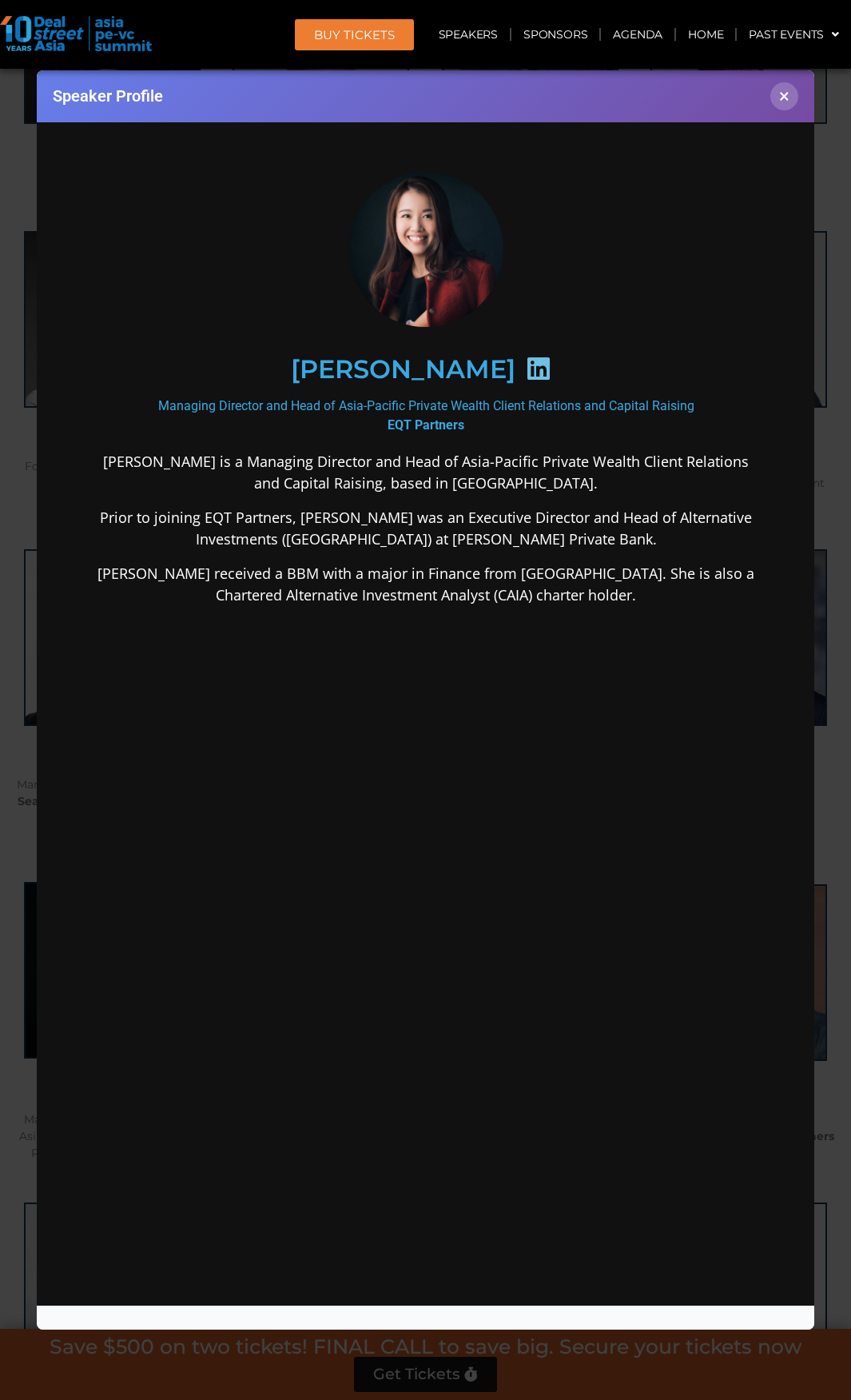
scroll to position [3479, 0]
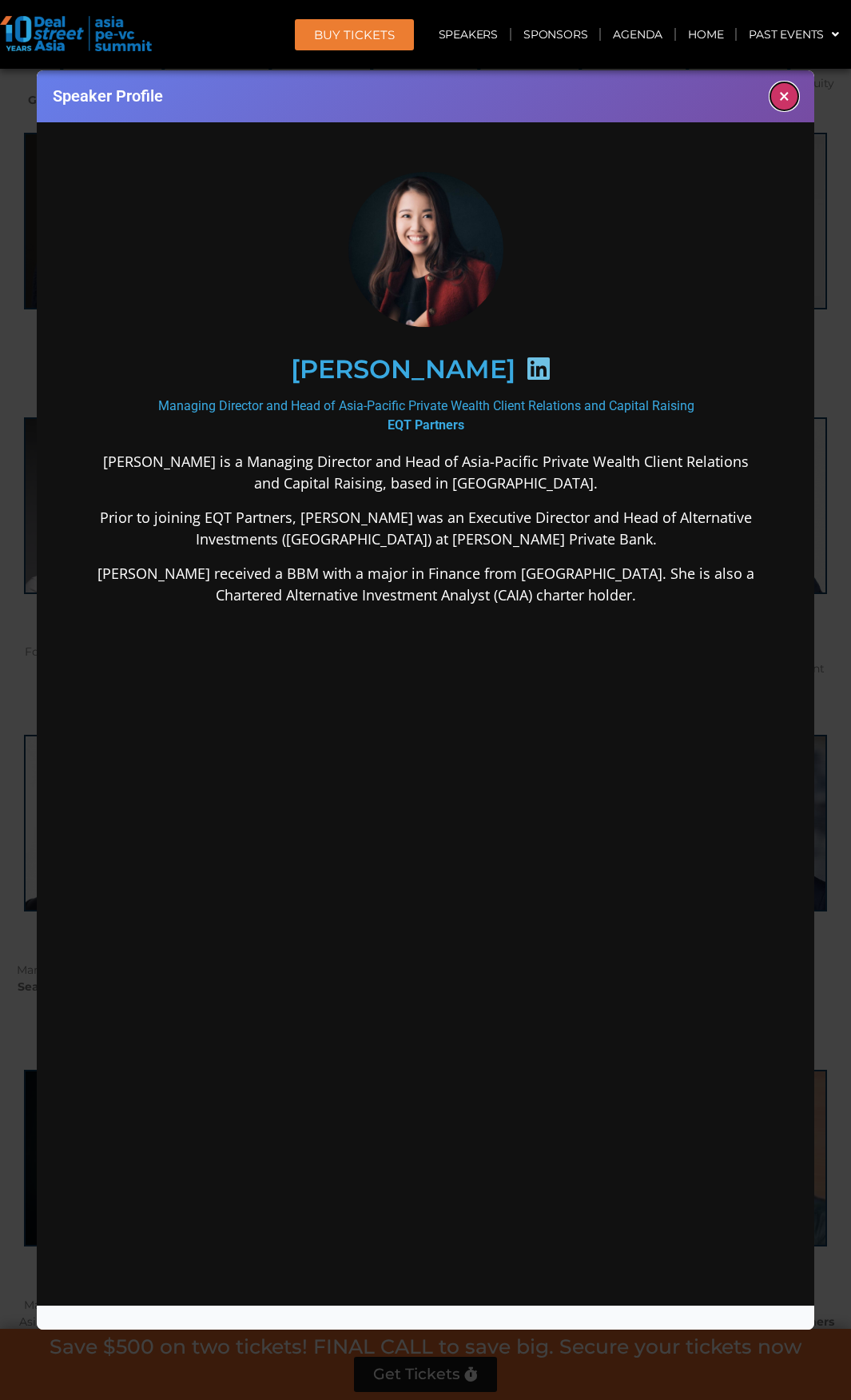
click at [782, 96] on button "×" at bounding box center [784, 97] width 28 height 28
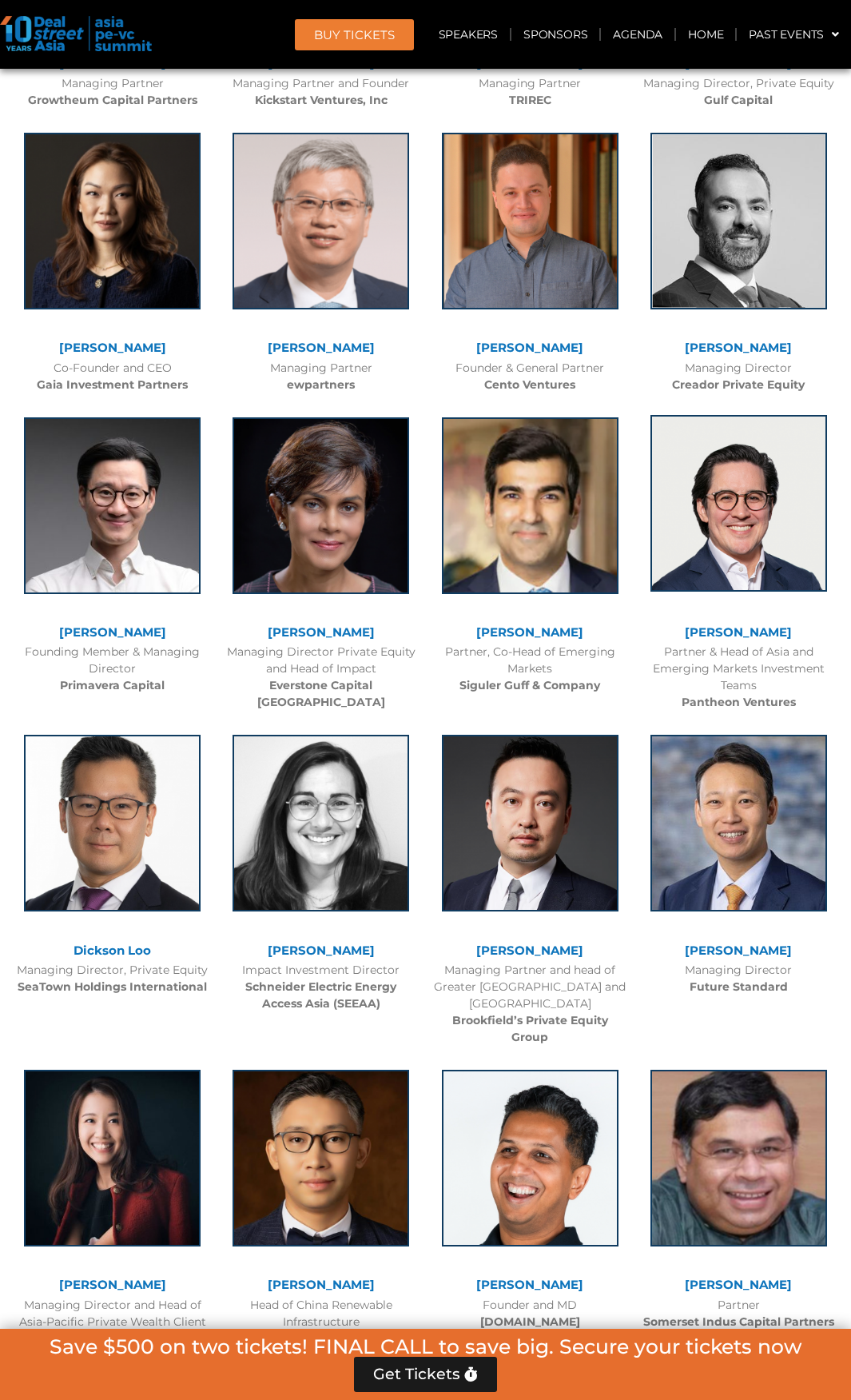
click at [715, 535] on img at bounding box center [738, 503] width 177 height 177
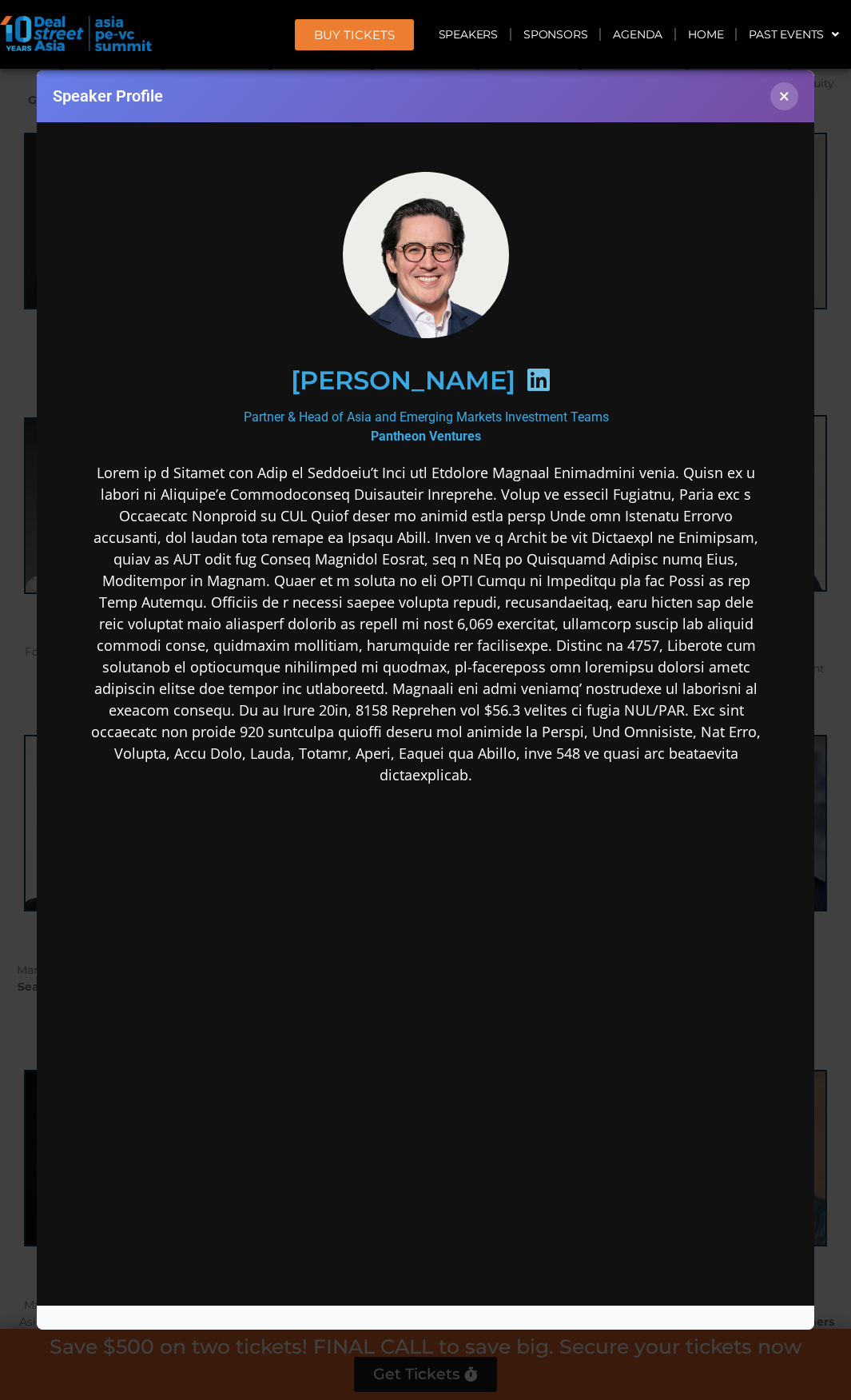
scroll to position [0, 0]
click at [788, 100] on button "×" at bounding box center [784, 97] width 28 height 28
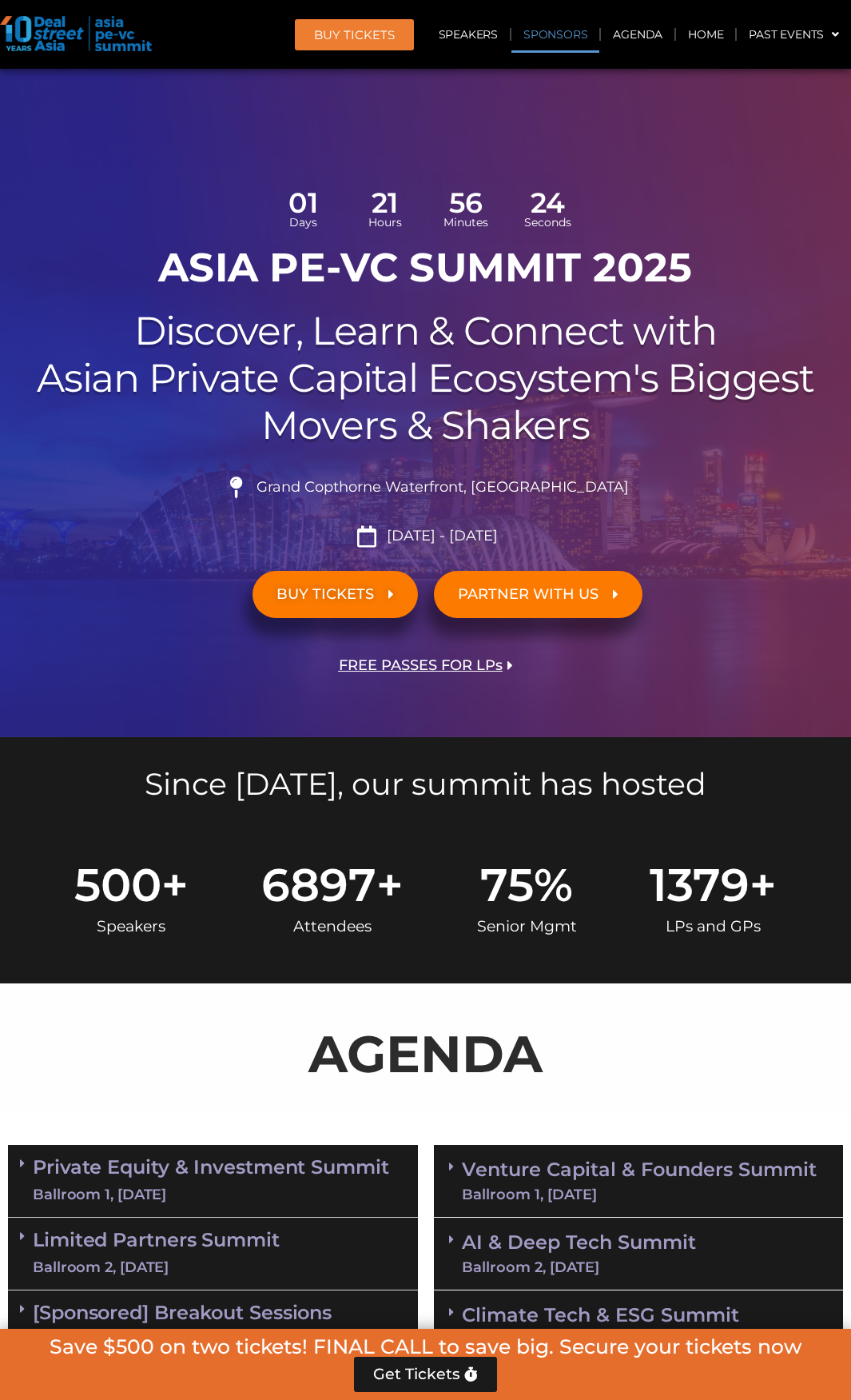
click at [557, 28] on link "Sponsors" at bounding box center [556, 34] width 88 height 37
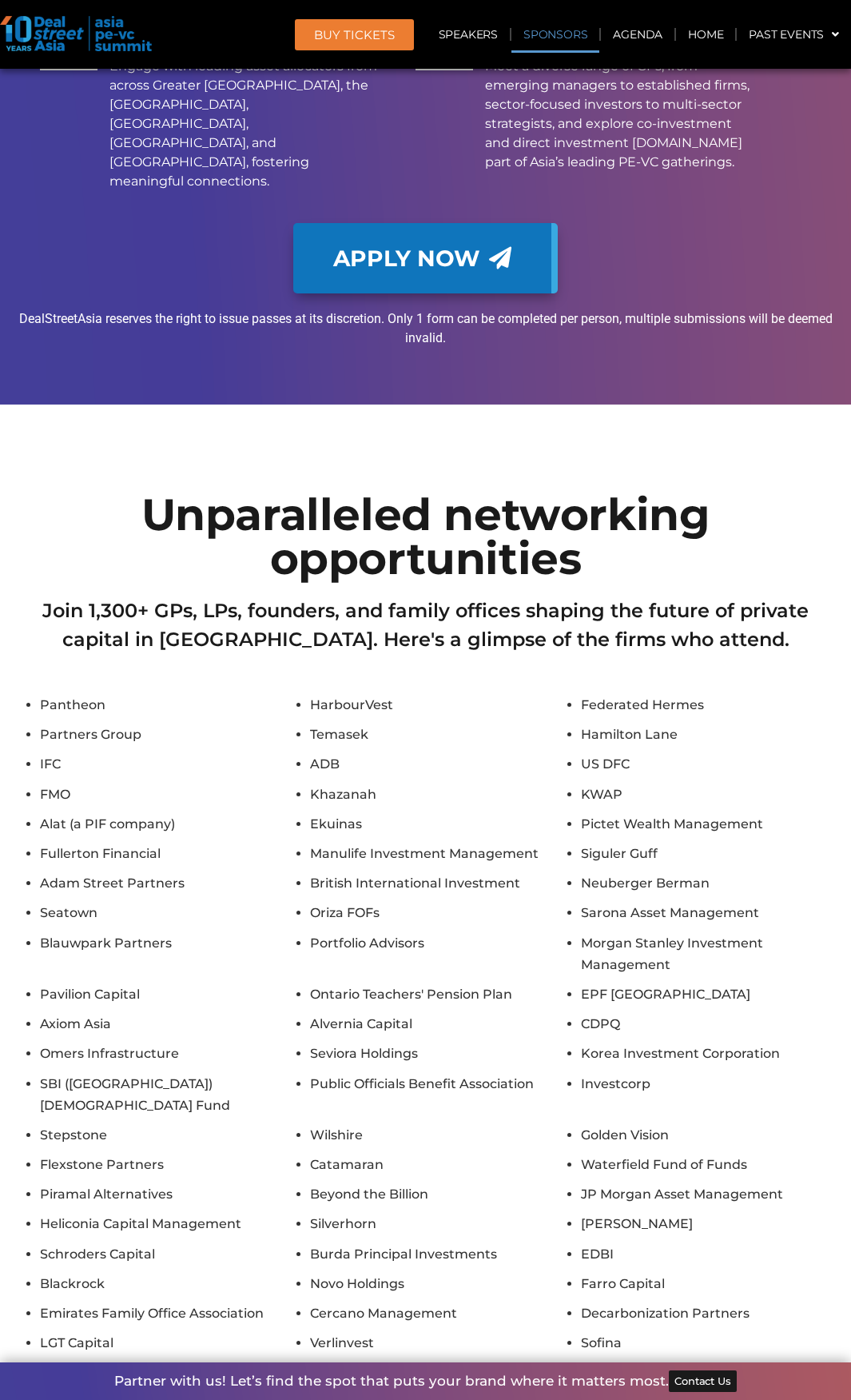
scroll to position [13693, 0]
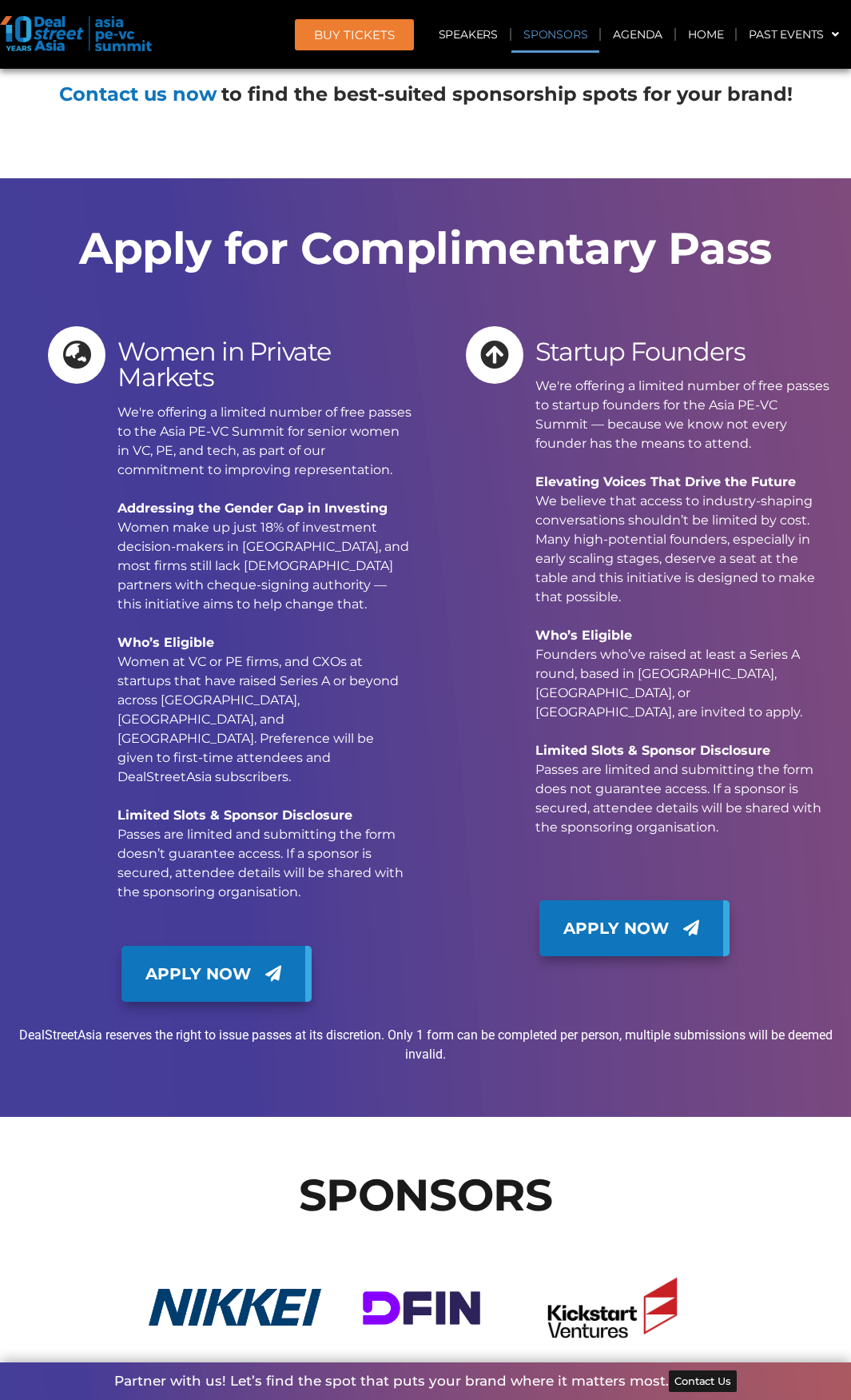
click at [557, 28] on link "Sponsors" at bounding box center [556, 34] width 88 height 37
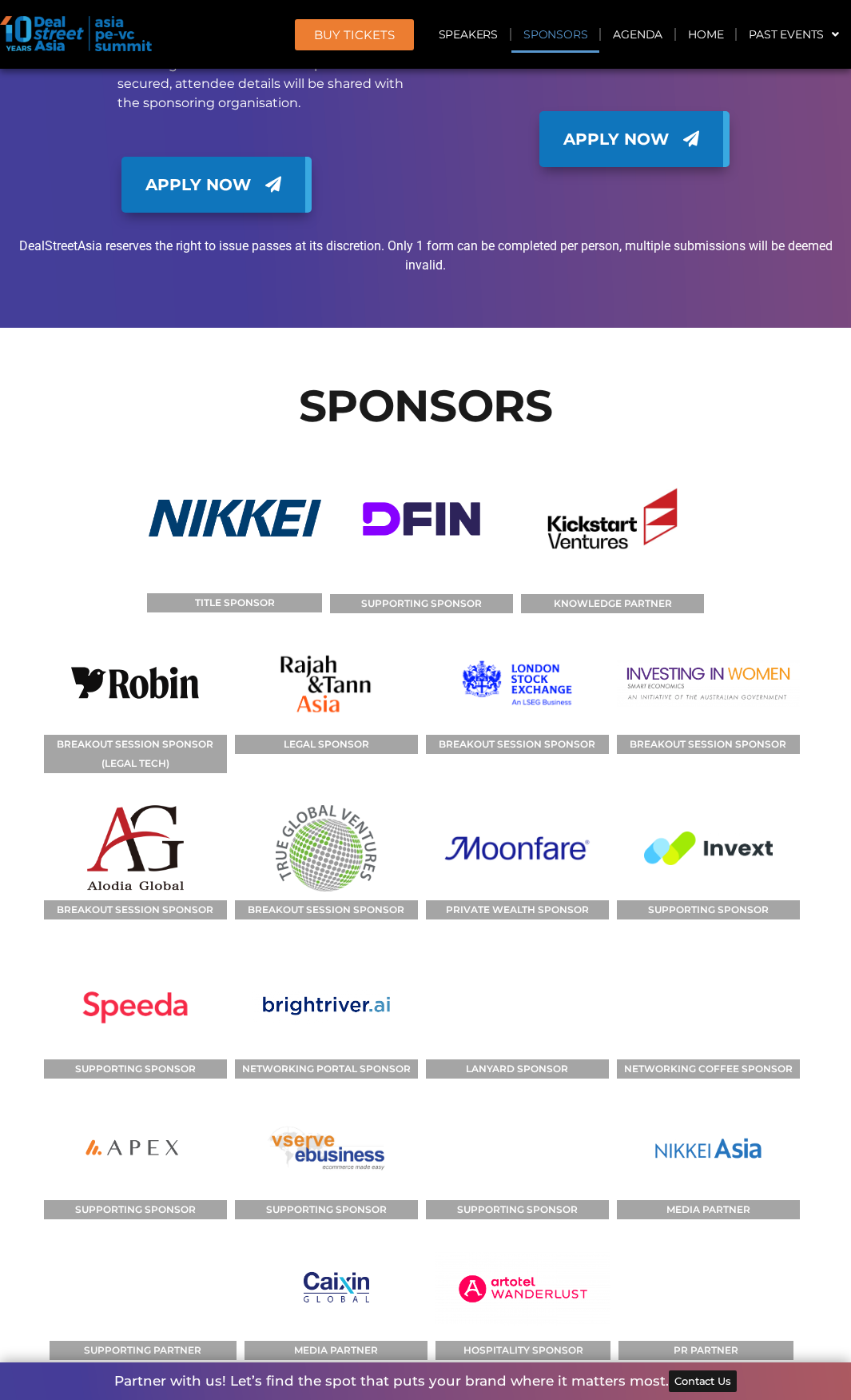
scroll to position [14484, 0]
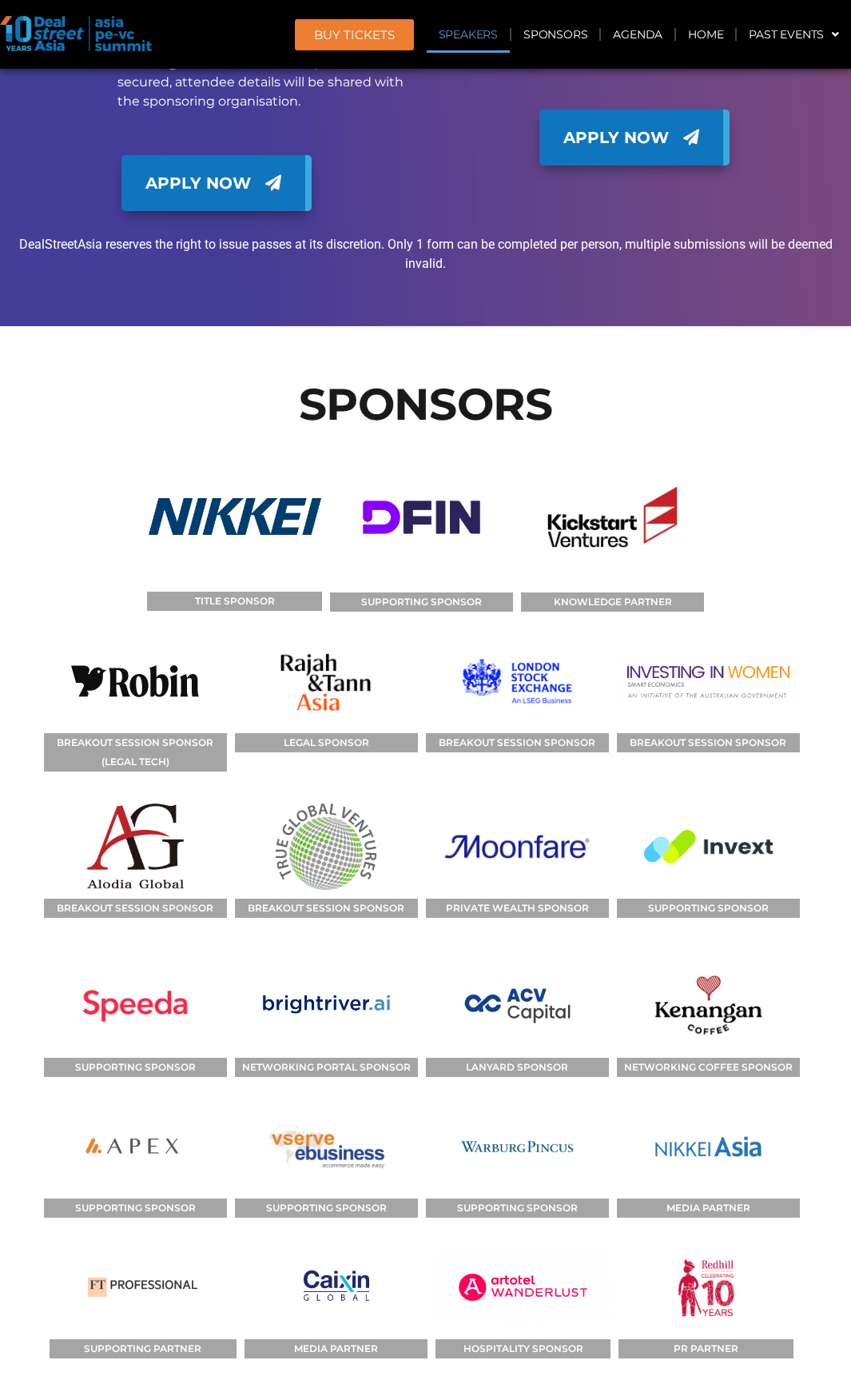
click at [469, 26] on link "Speakers" at bounding box center [468, 34] width 84 height 37
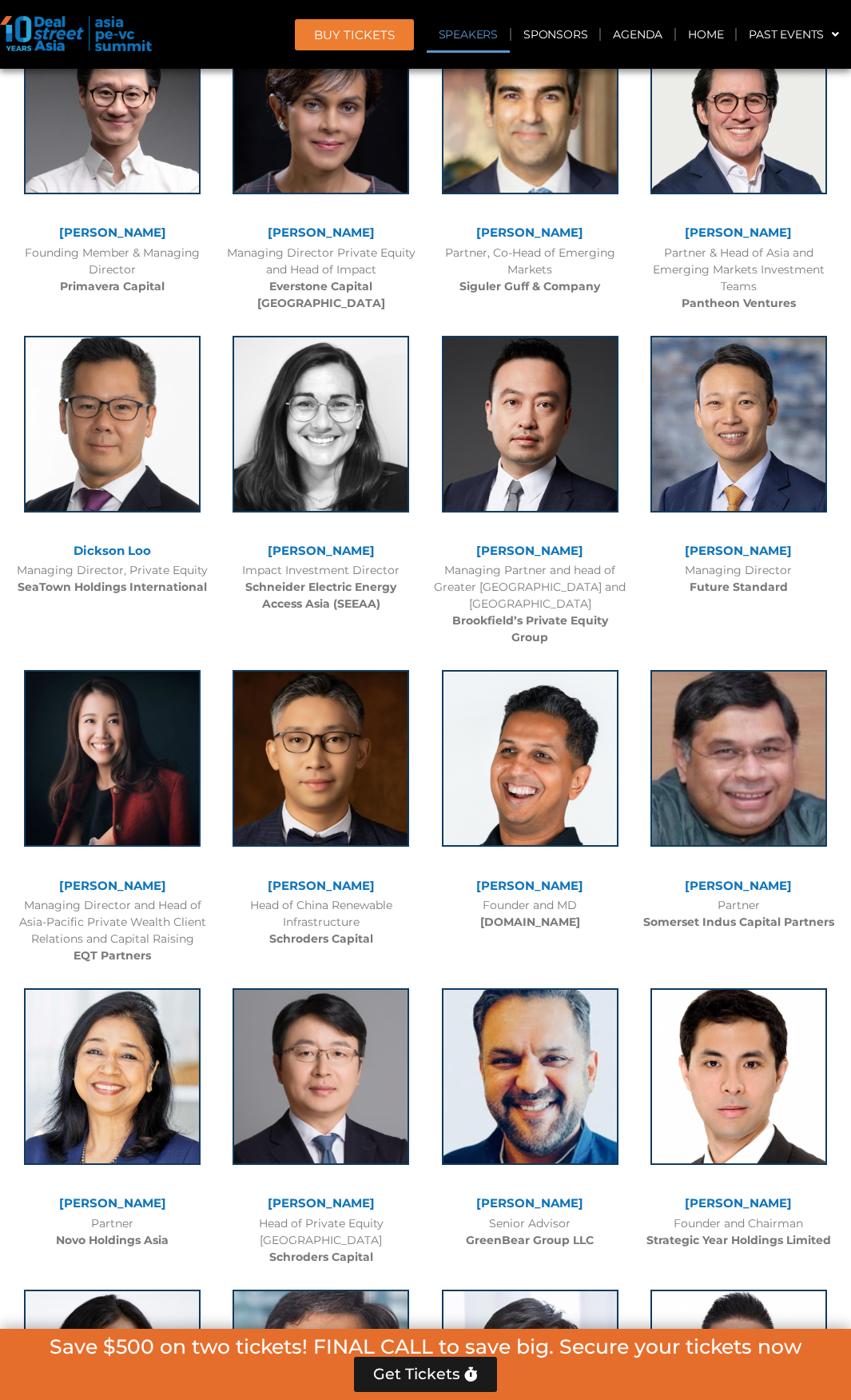
scroll to position [1879, 0]
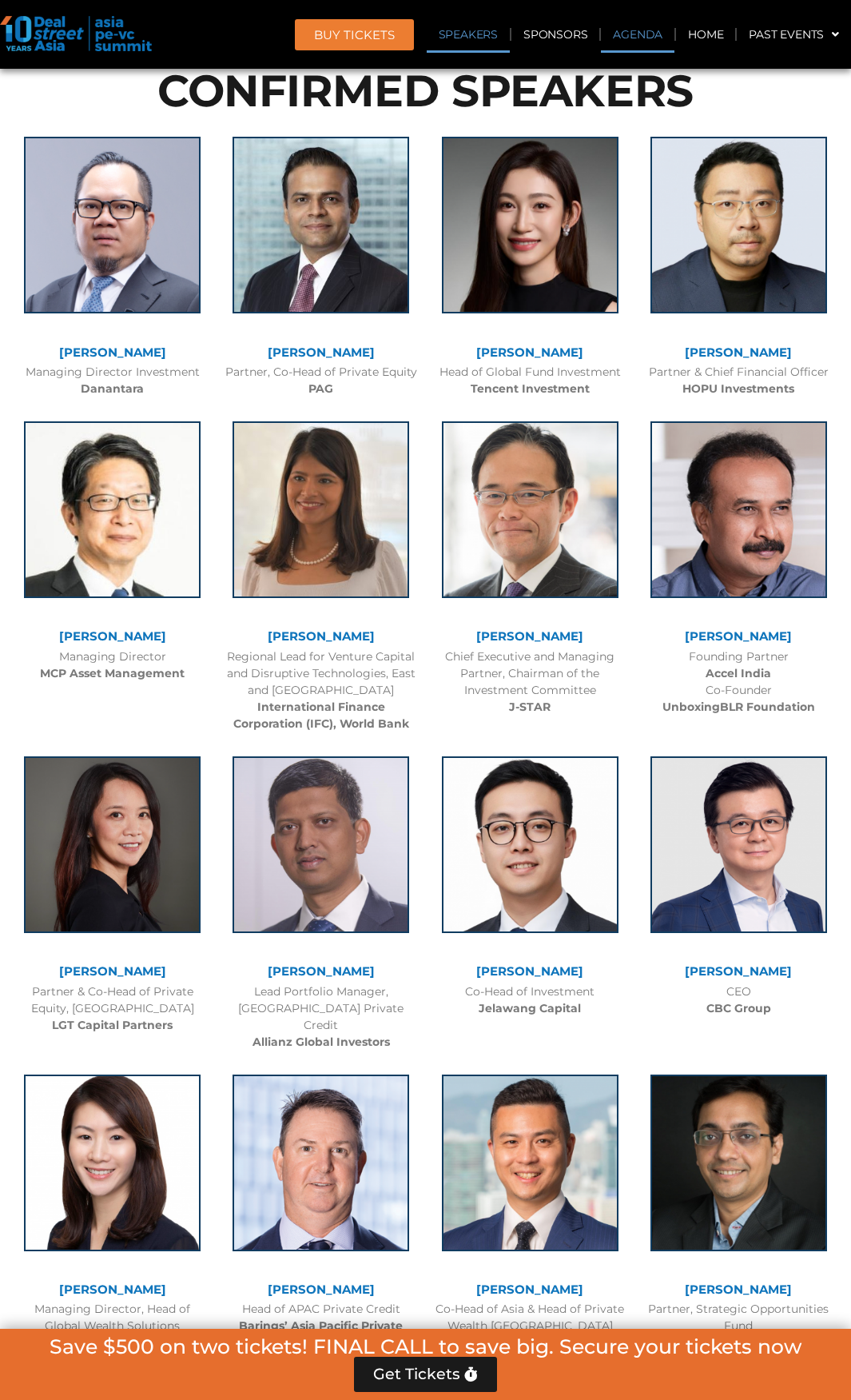
click at [619, 31] on link "Agenda" at bounding box center [638, 34] width 74 height 37
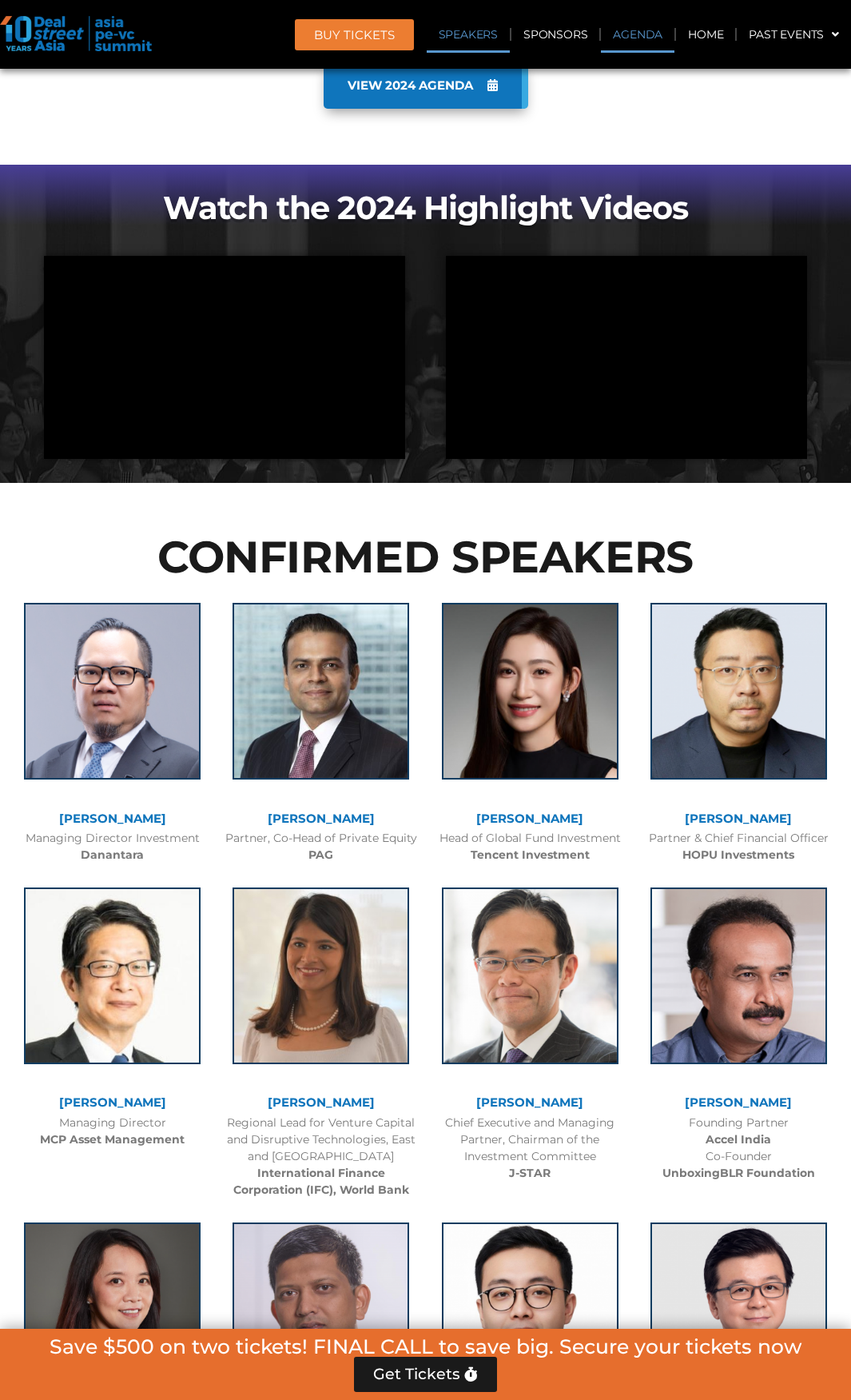
scroll to position [920, 0]
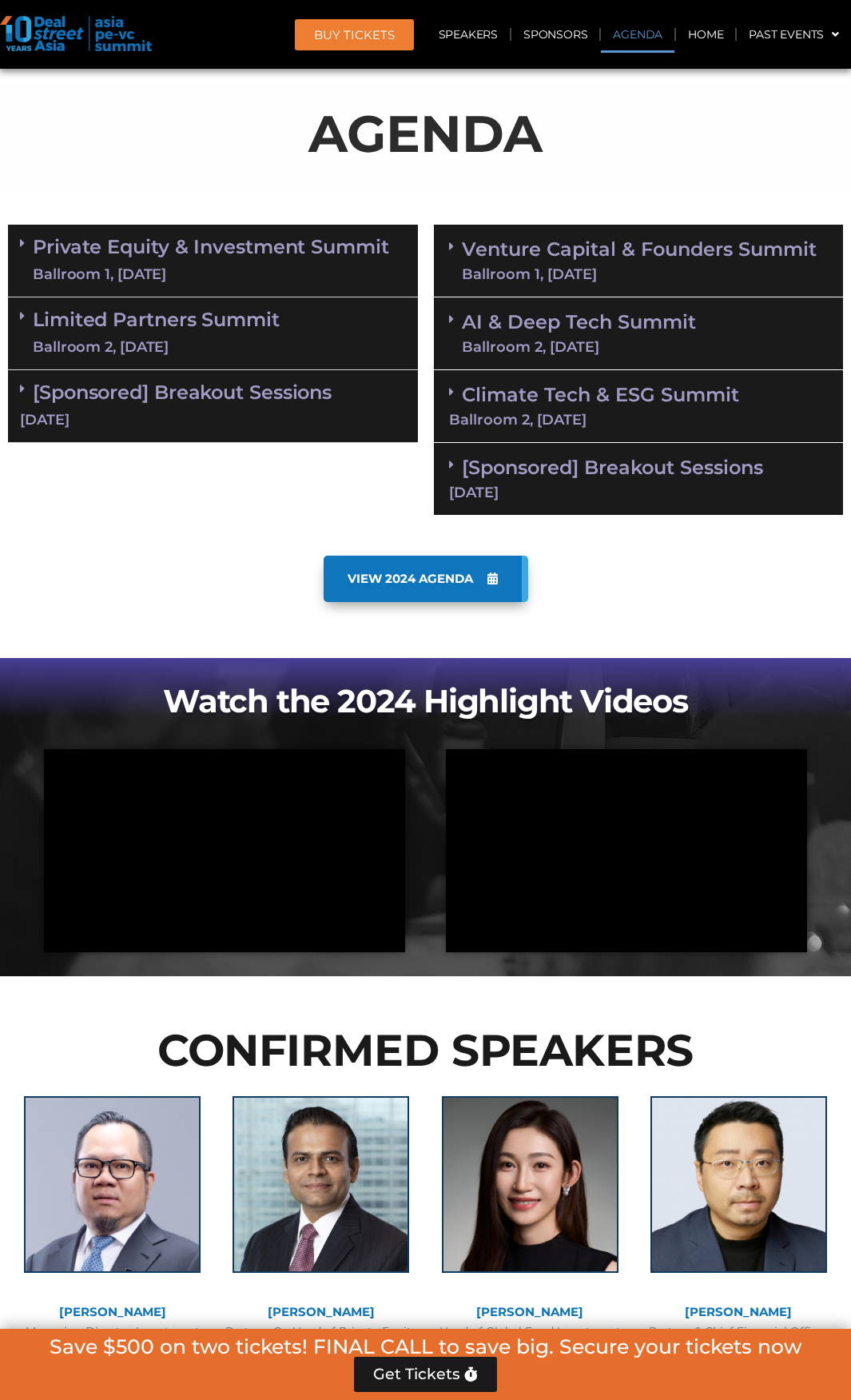
click at [555, 493] on div "11 Sept" at bounding box center [639, 492] width 380 height 14
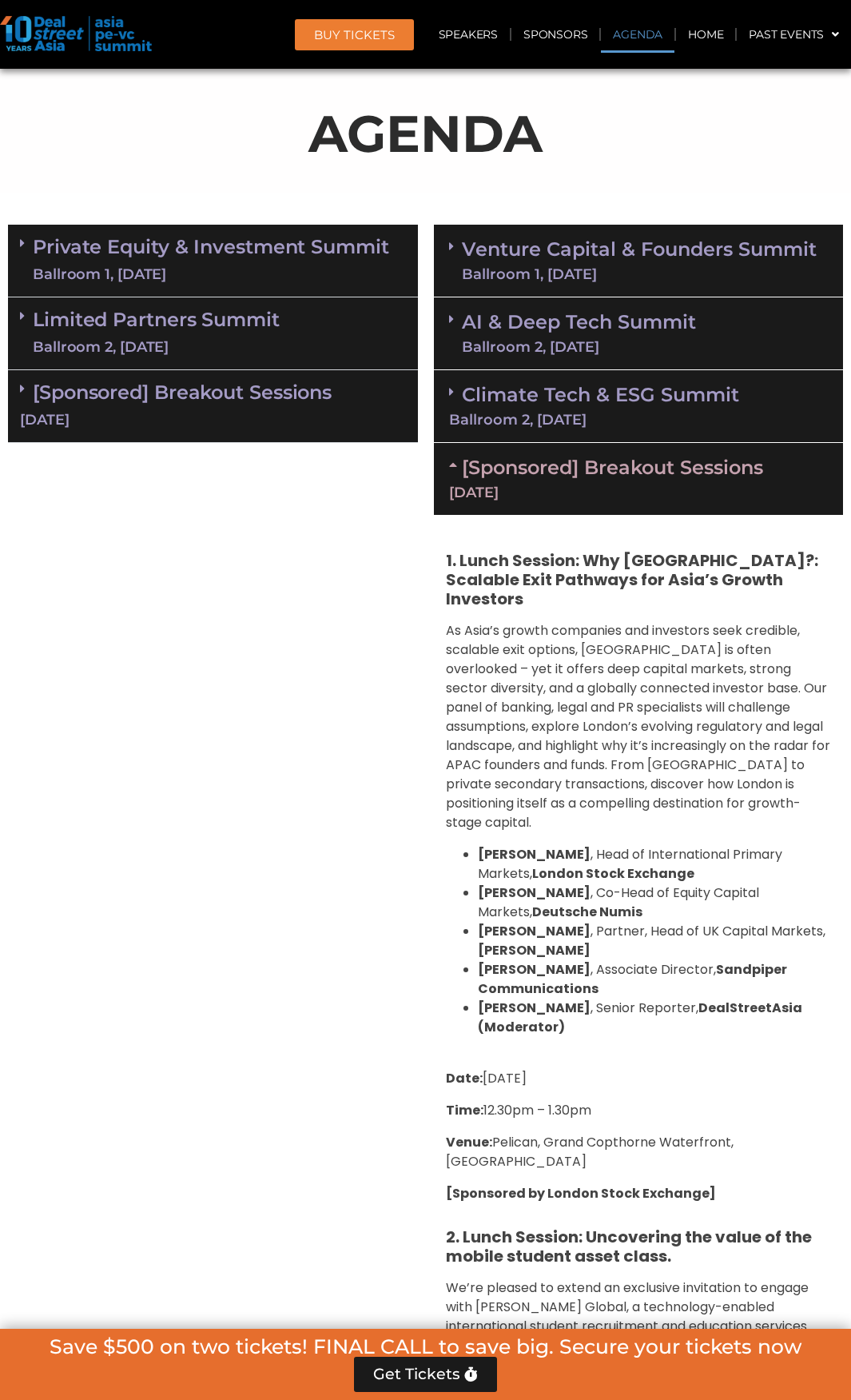
click at [555, 493] on div "11 Sept" at bounding box center [639, 492] width 380 height 14
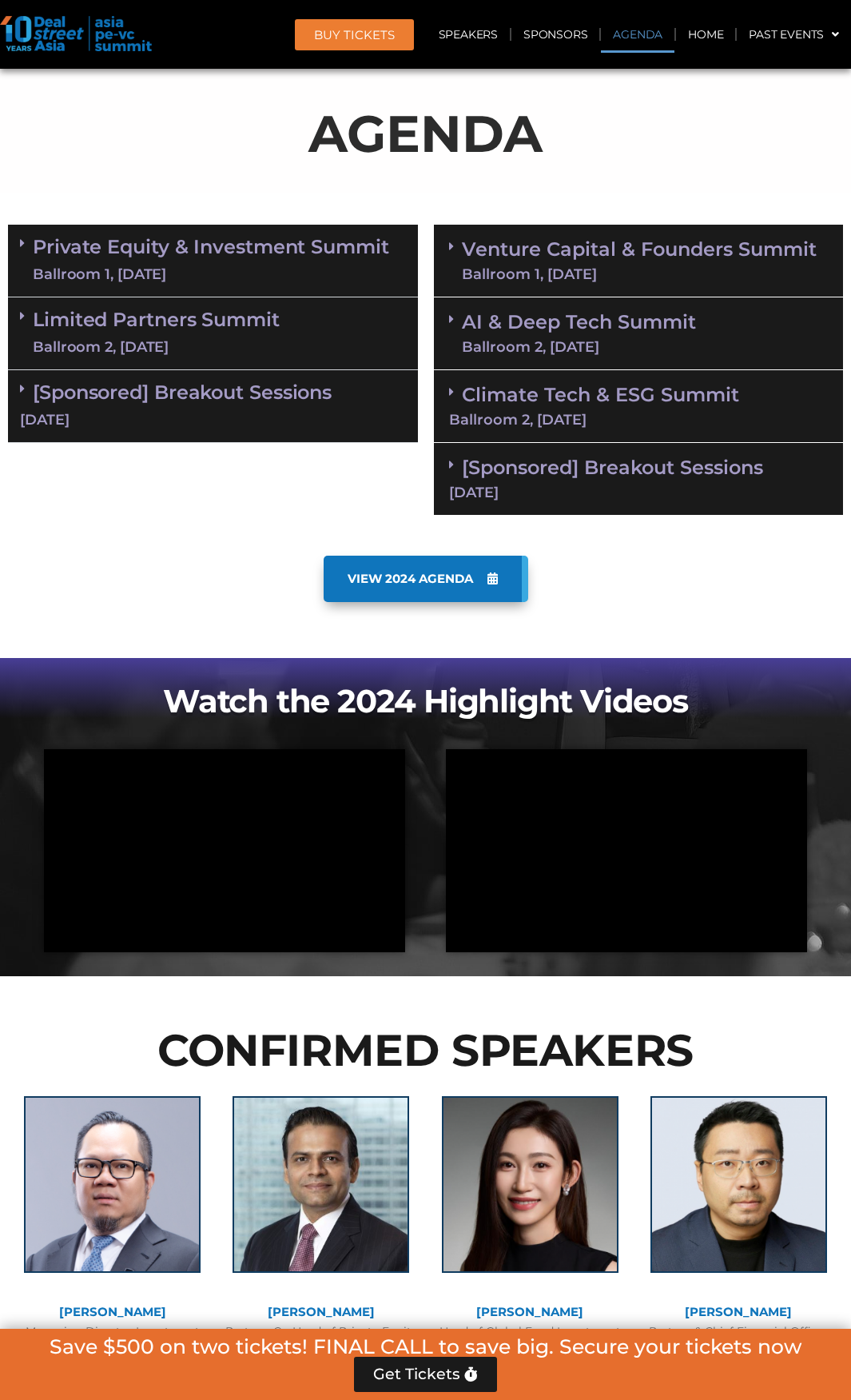
click at [241, 426] on div "10 Sept" at bounding box center [213, 419] width 386 height 20
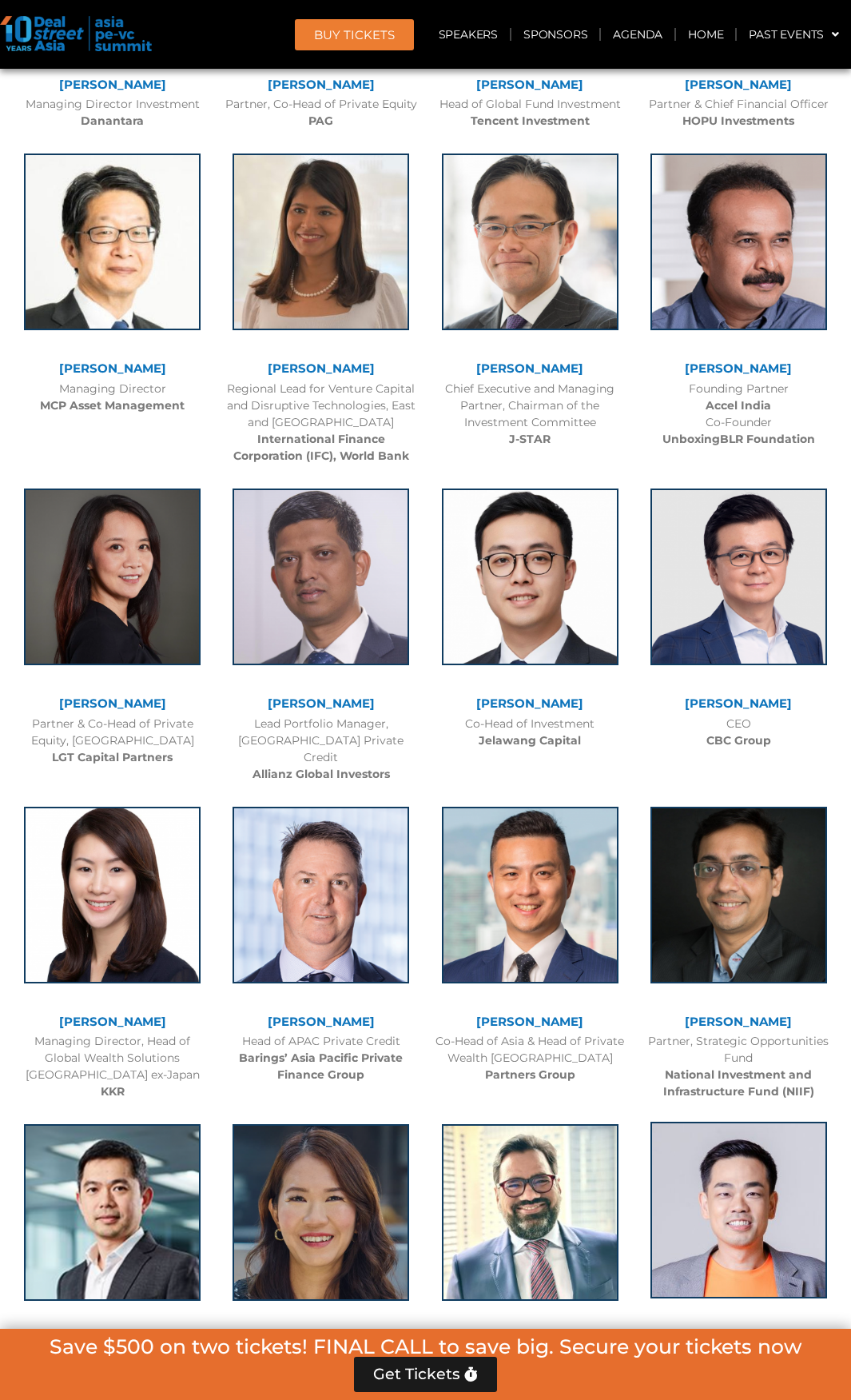
scroll to position [4117, 0]
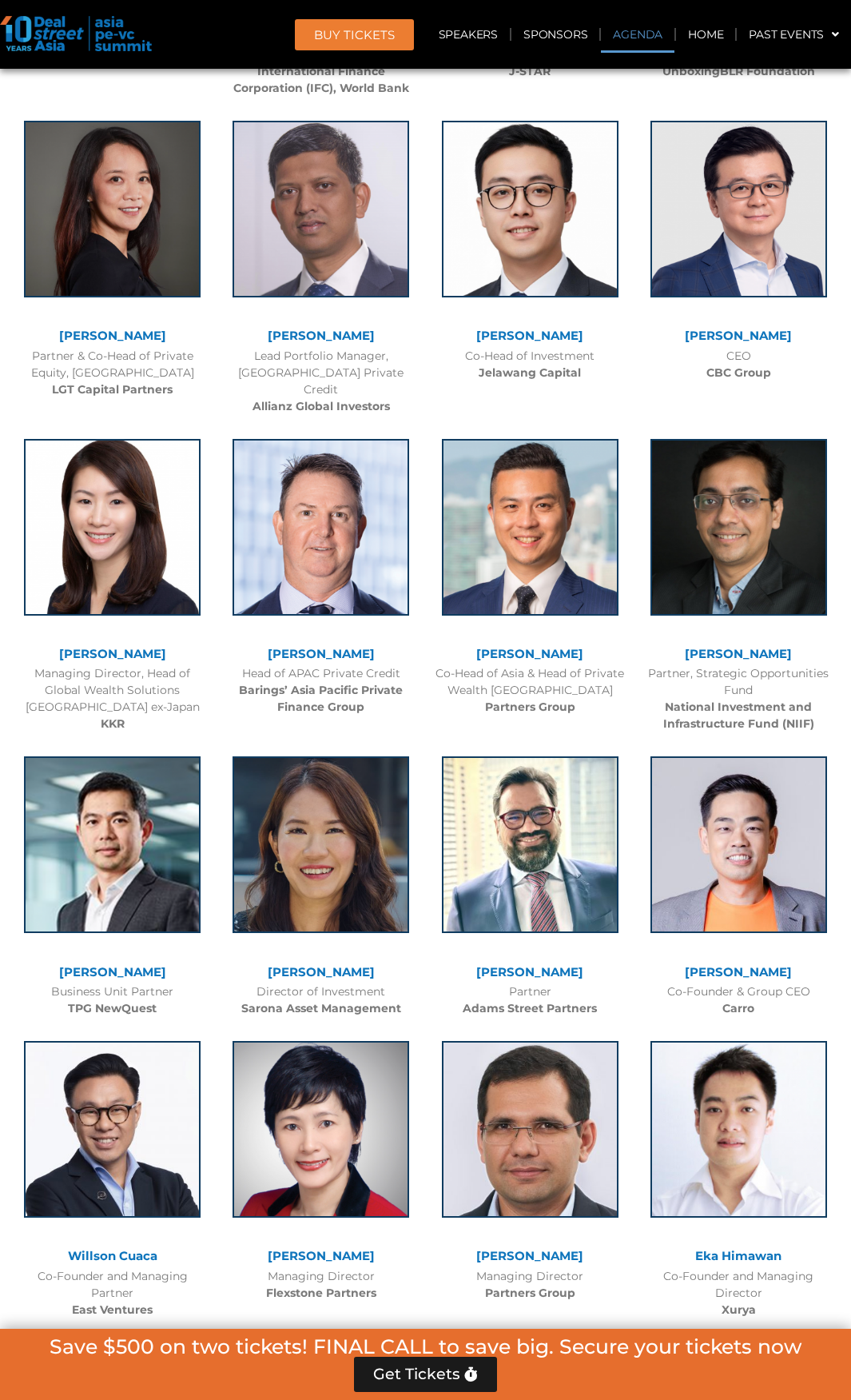
click at [623, 36] on link "Agenda" at bounding box center [638, 34] width 74 height 37
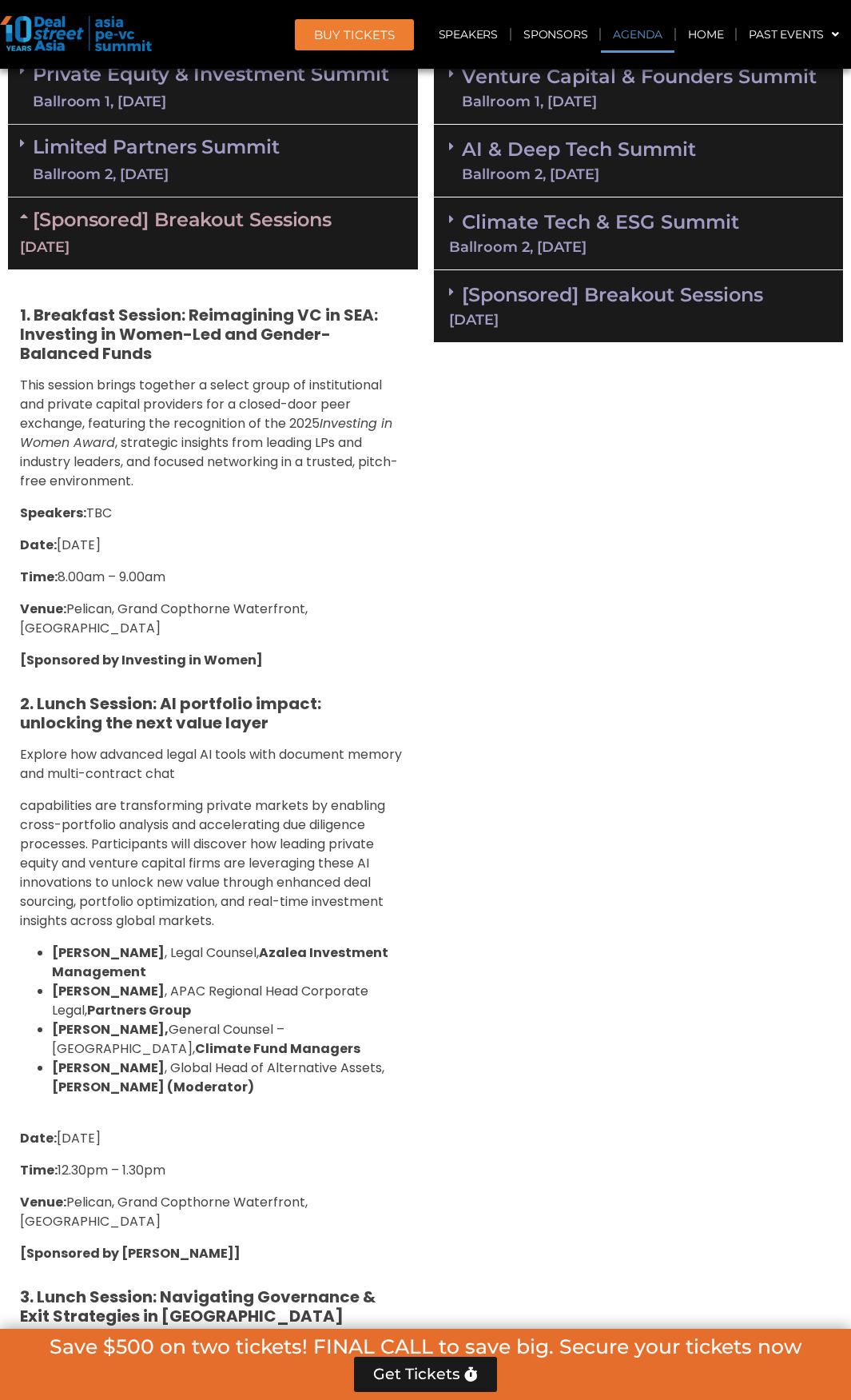
scroll to position [920, 0]
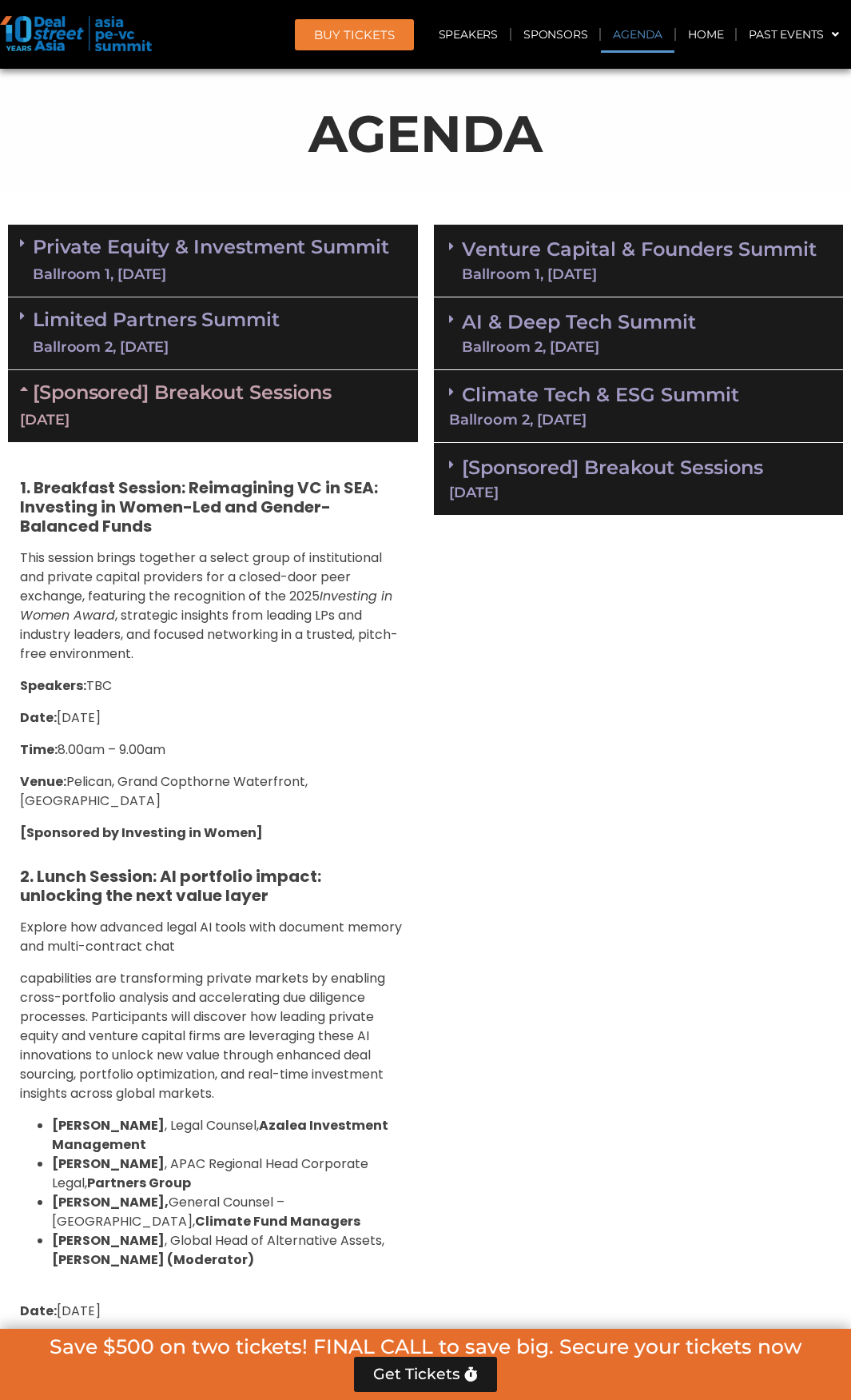
click at [527, 305] on div "AI & Deep Tech Summit Ballroom 2, 11 Sept" at bounding box center [639, 333] width 410 height 73
